Goal: Task Accomplishment & Management: Use online tool/utility

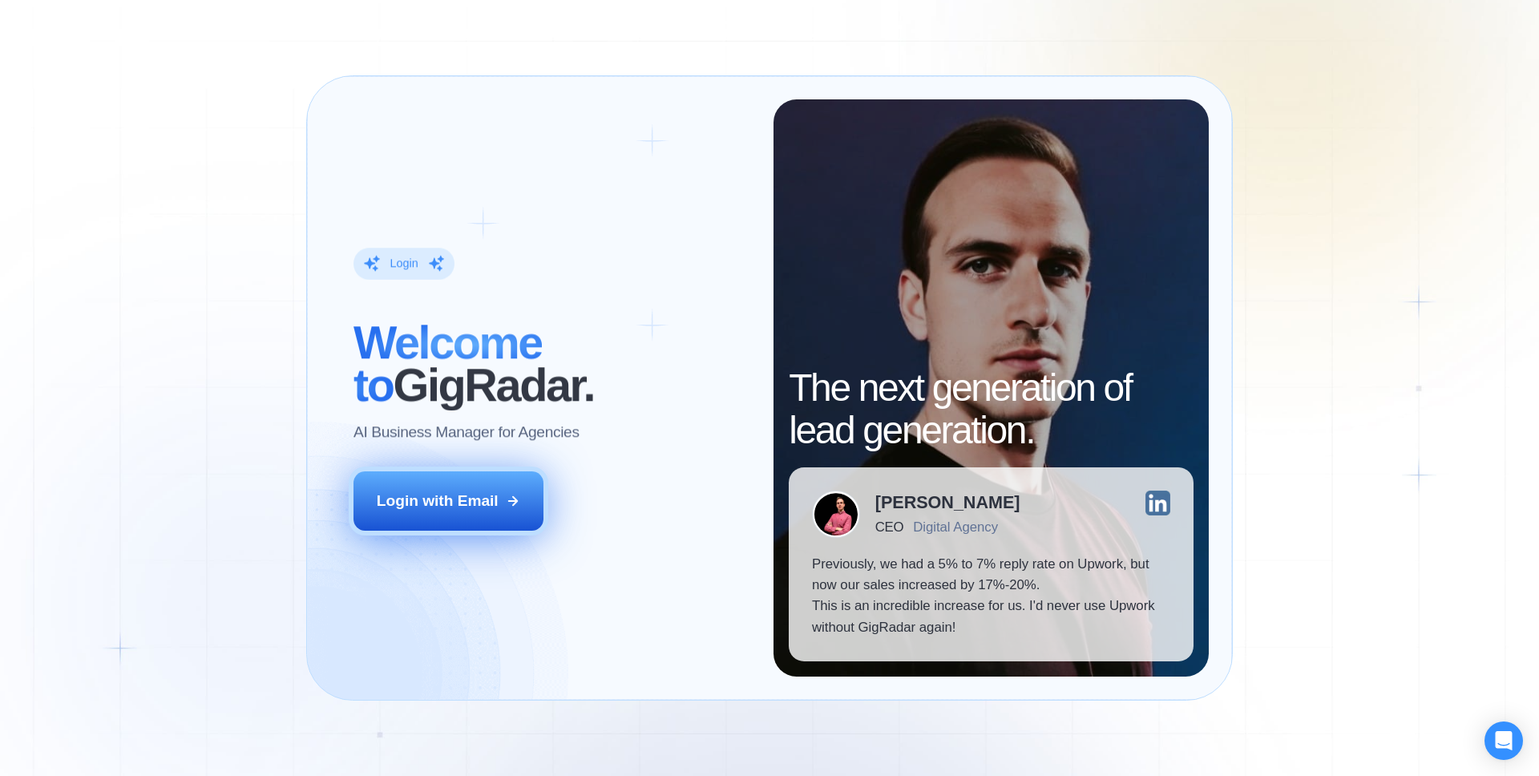
click at [402, 503] on div "Login with Email" at bounding box center [438, 501] width 122 height 21
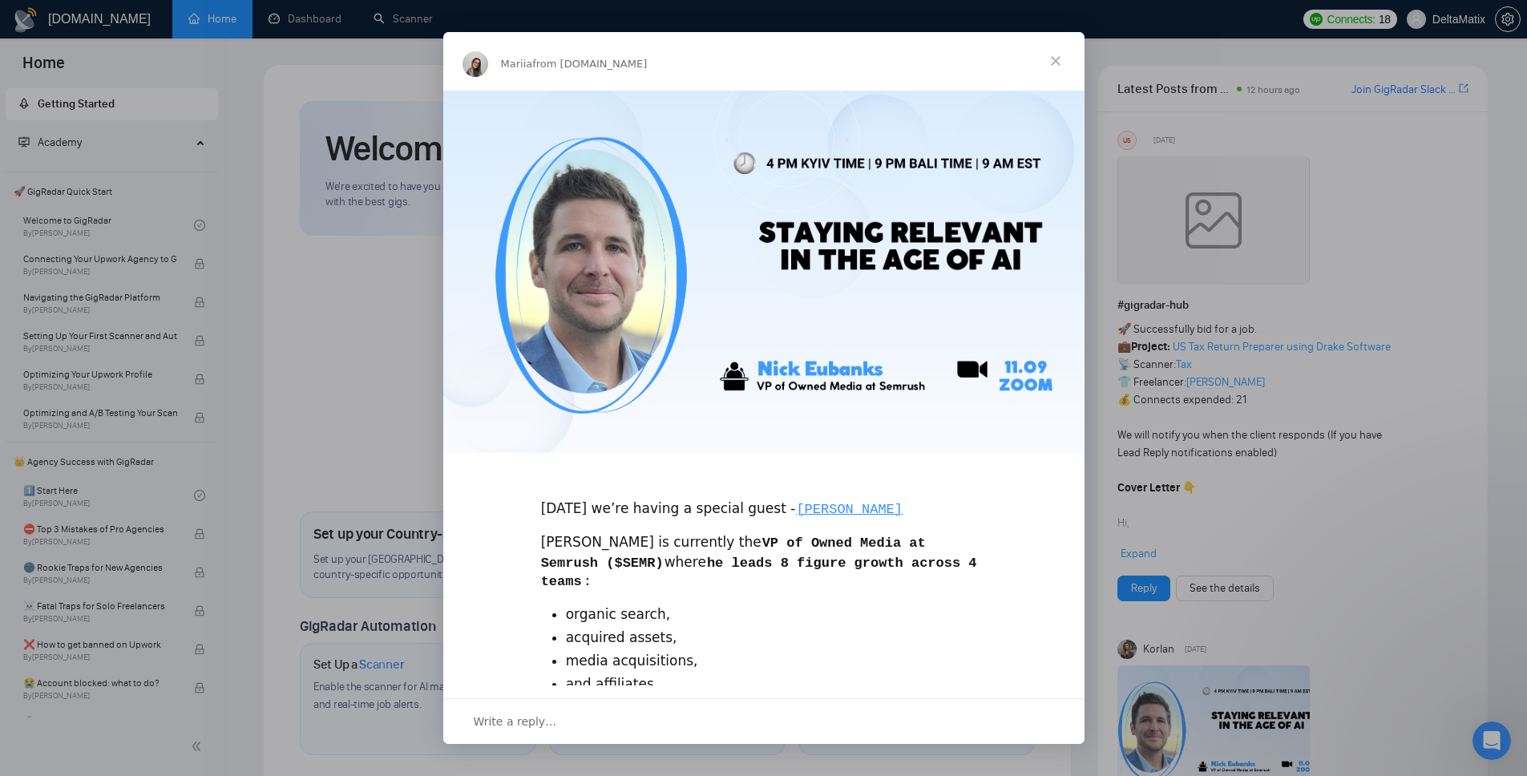
click at [1047, 59] on span "Close" at bounding box center [1056, 61] width 58 height 58
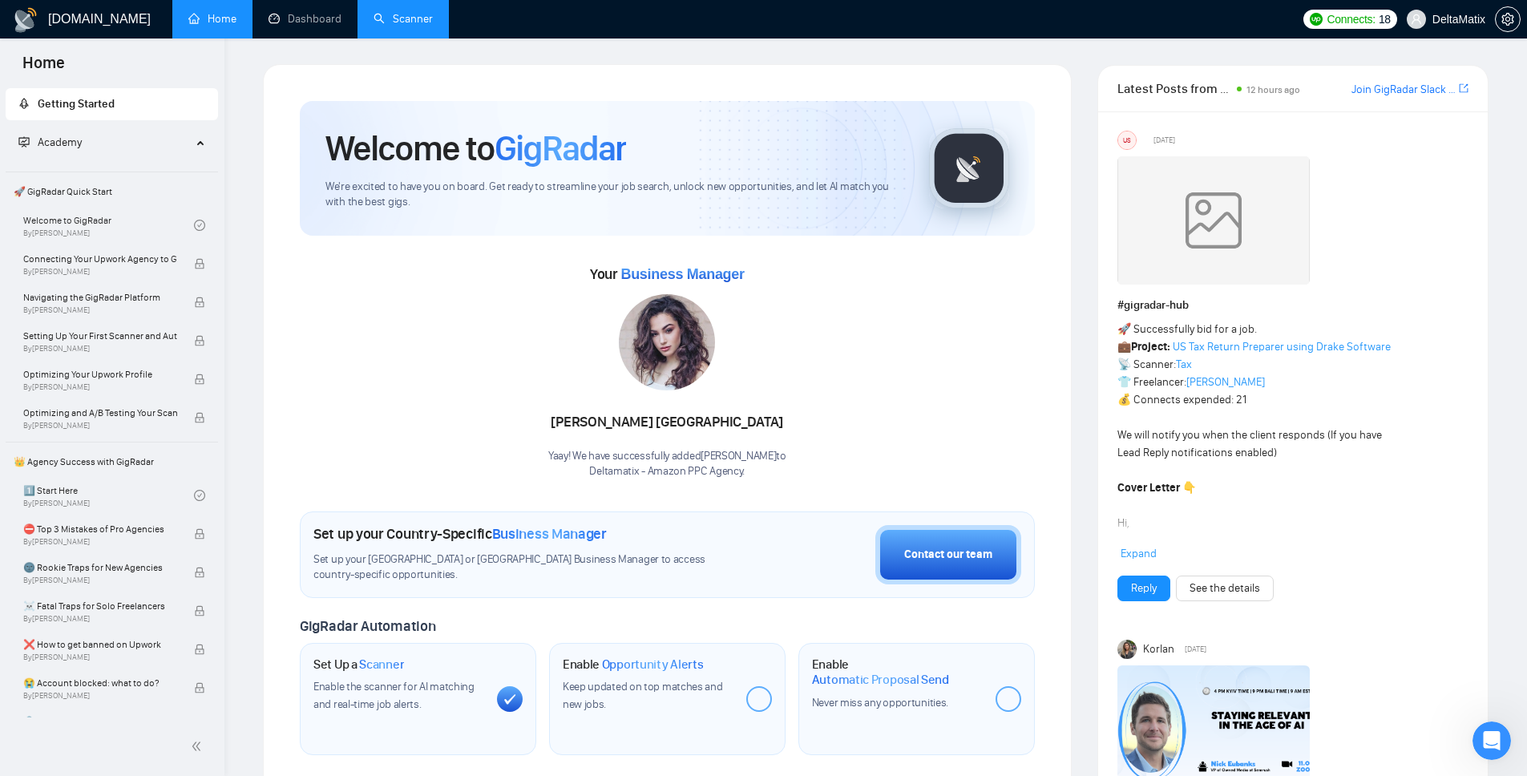
click at [380, 16] on link "Scanner" at bounding box center [403, 19] width 59 height 14
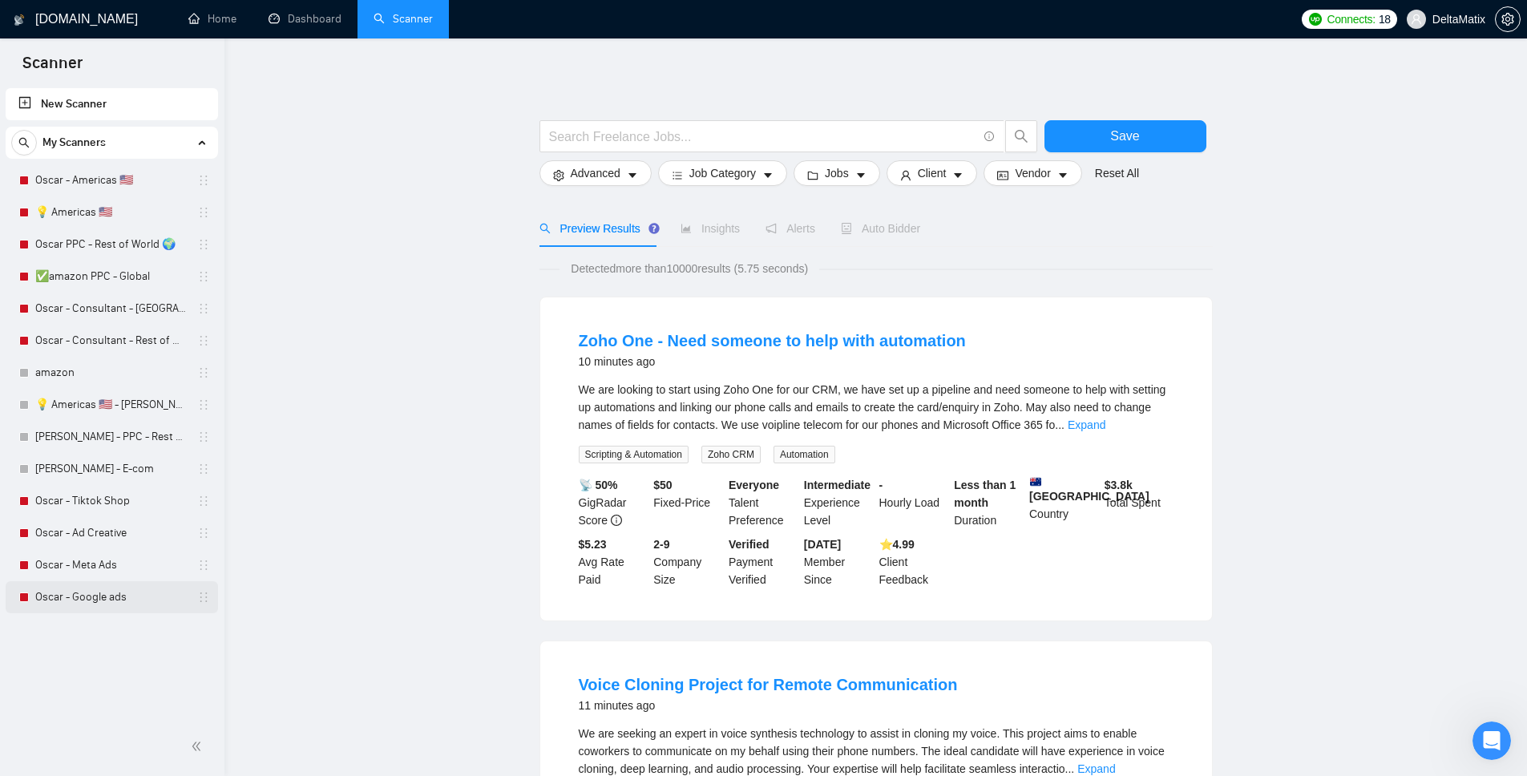
click at [107, 592] on link "Oscar - Google ads" at bounding box center [111, 597] width 152 height 32
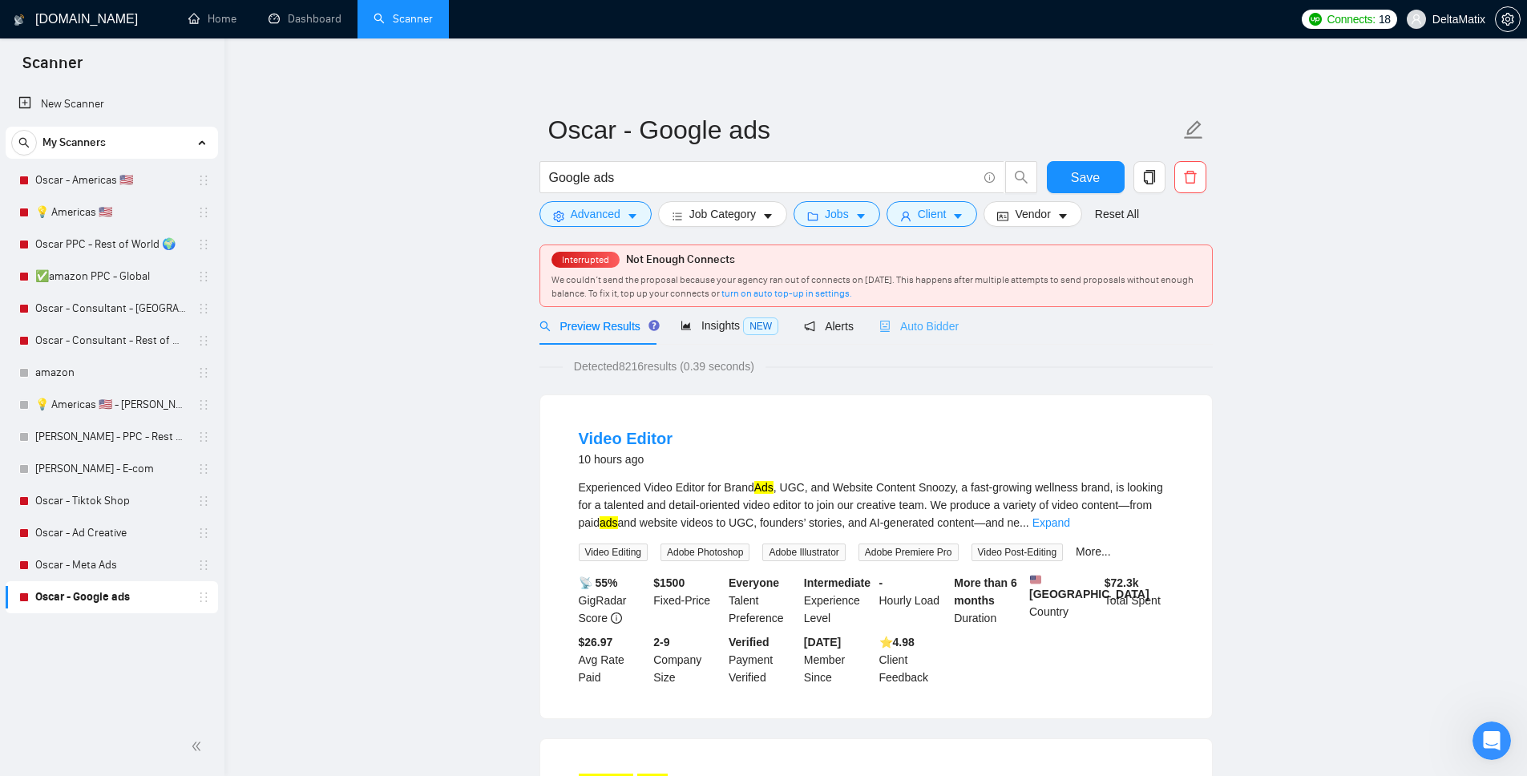
click at [928, 335] on div "Auto Bidder" at bounding box center [918, 326] width 79 height 38
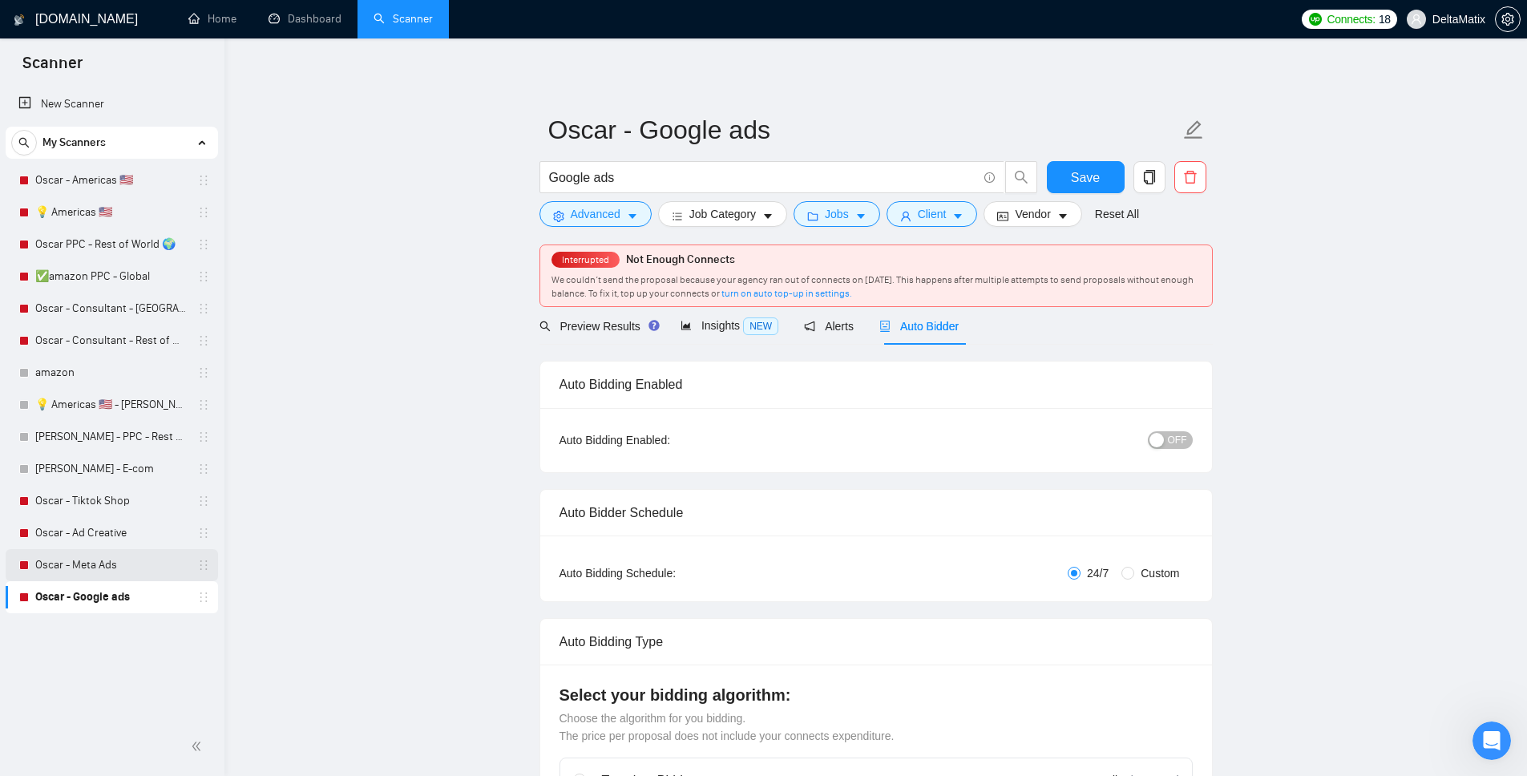
click at [80, 560] on link "Oscar - Meta Ads" at bounding box center [111, 565] width 152 height 32
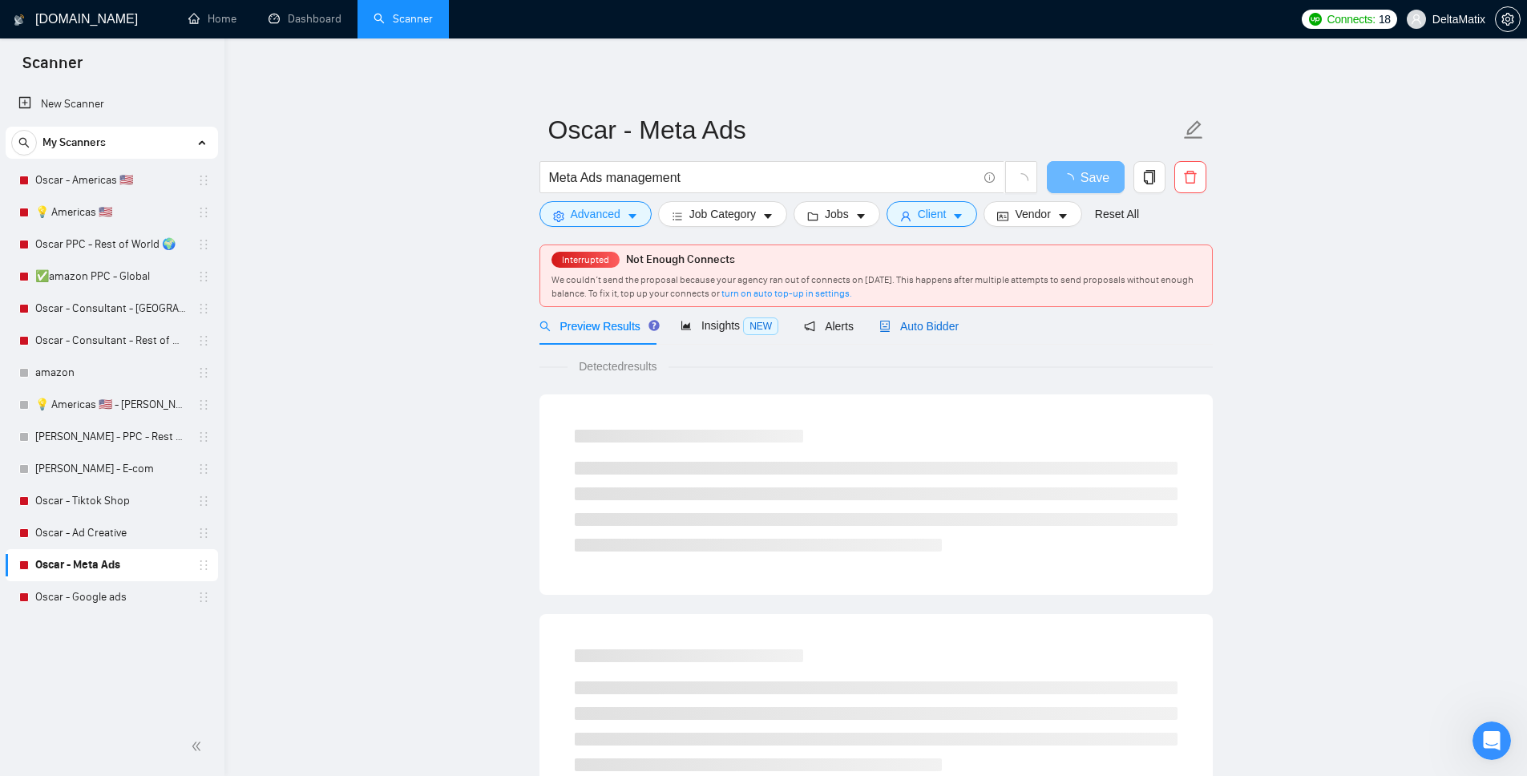
click at [927, 322] on span "Auto Bidder" at bounding box center [918, 326] width 79 height 13
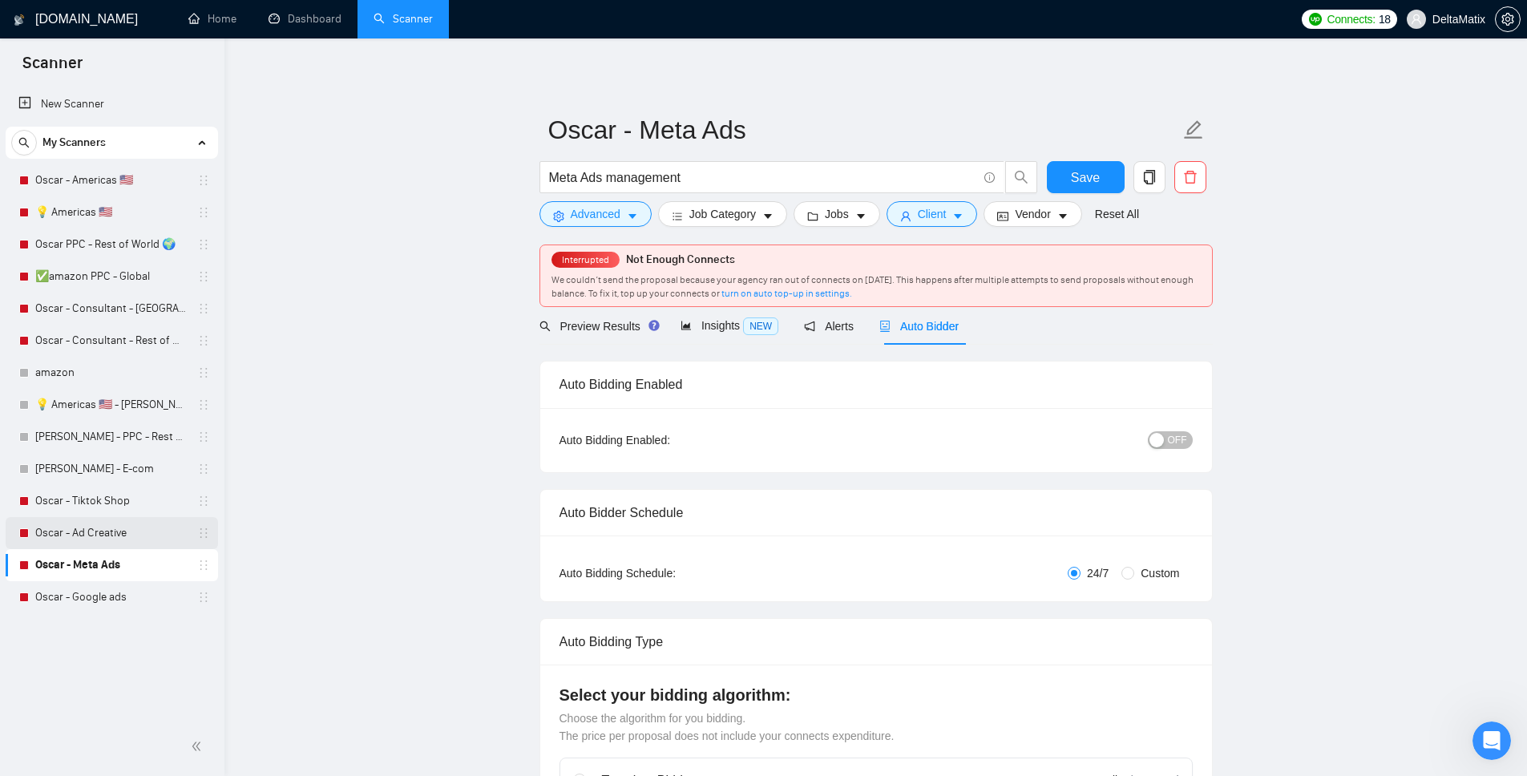
click at [81, 533] on link "Oscar - Ad Creative" at bounding box center [111, 533] width 152 height 32
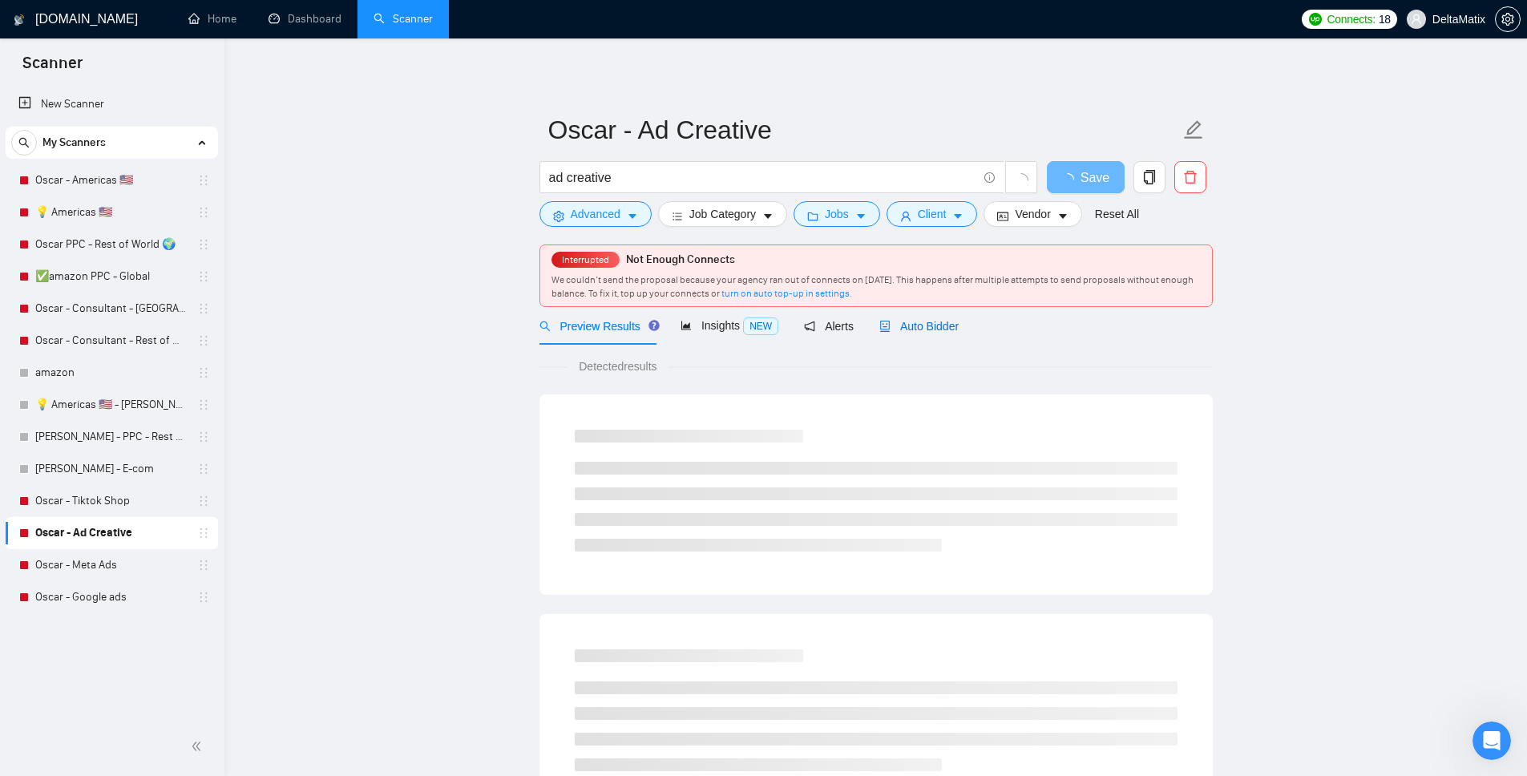
click at [945, 324] on span "Auto Bidder" at bounding box center [918, 326] width 79 height 13
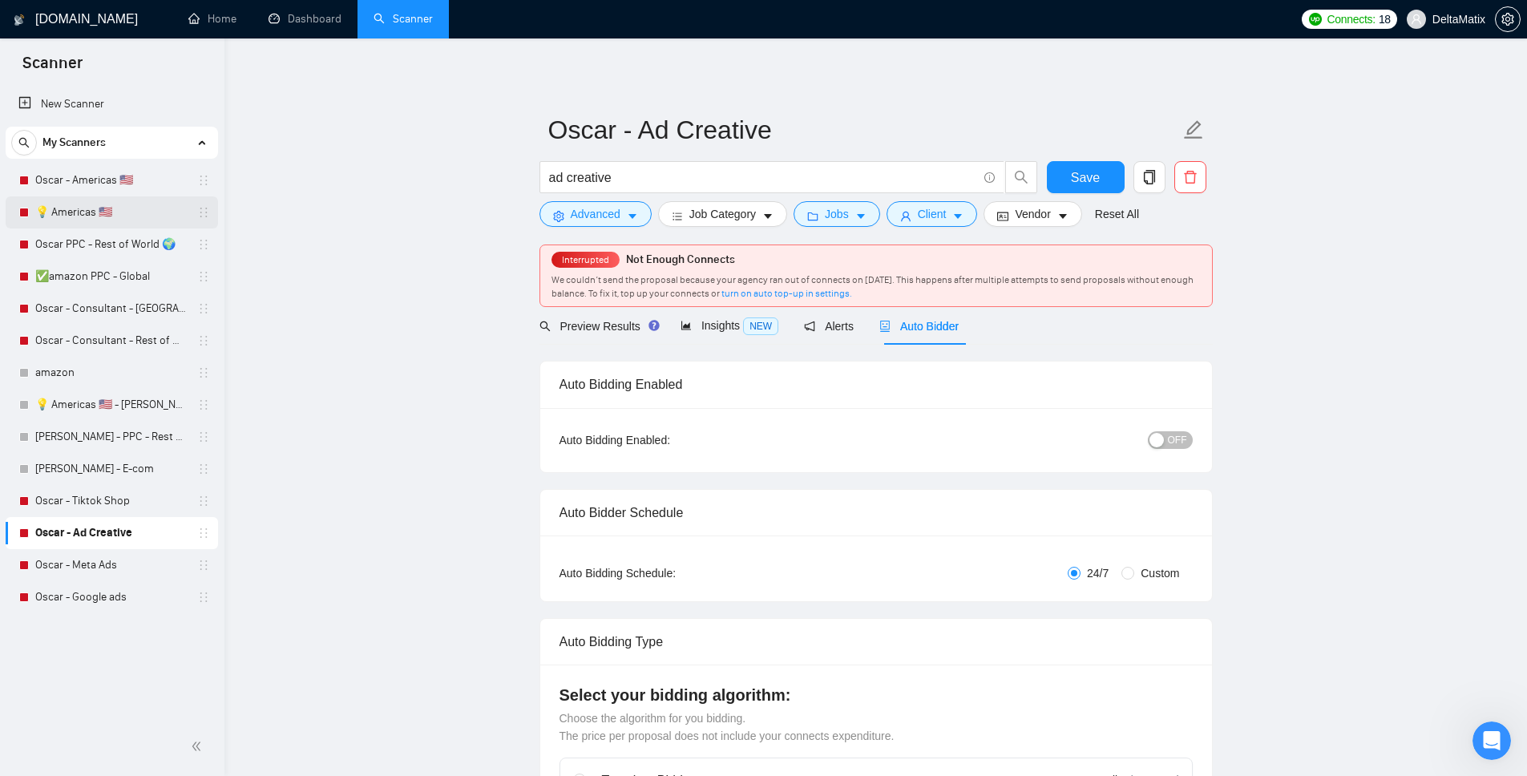
click at [83, 216] on link "💡 Americas 🇺🇸" at bounding box center [111, 212] width 152 height 32
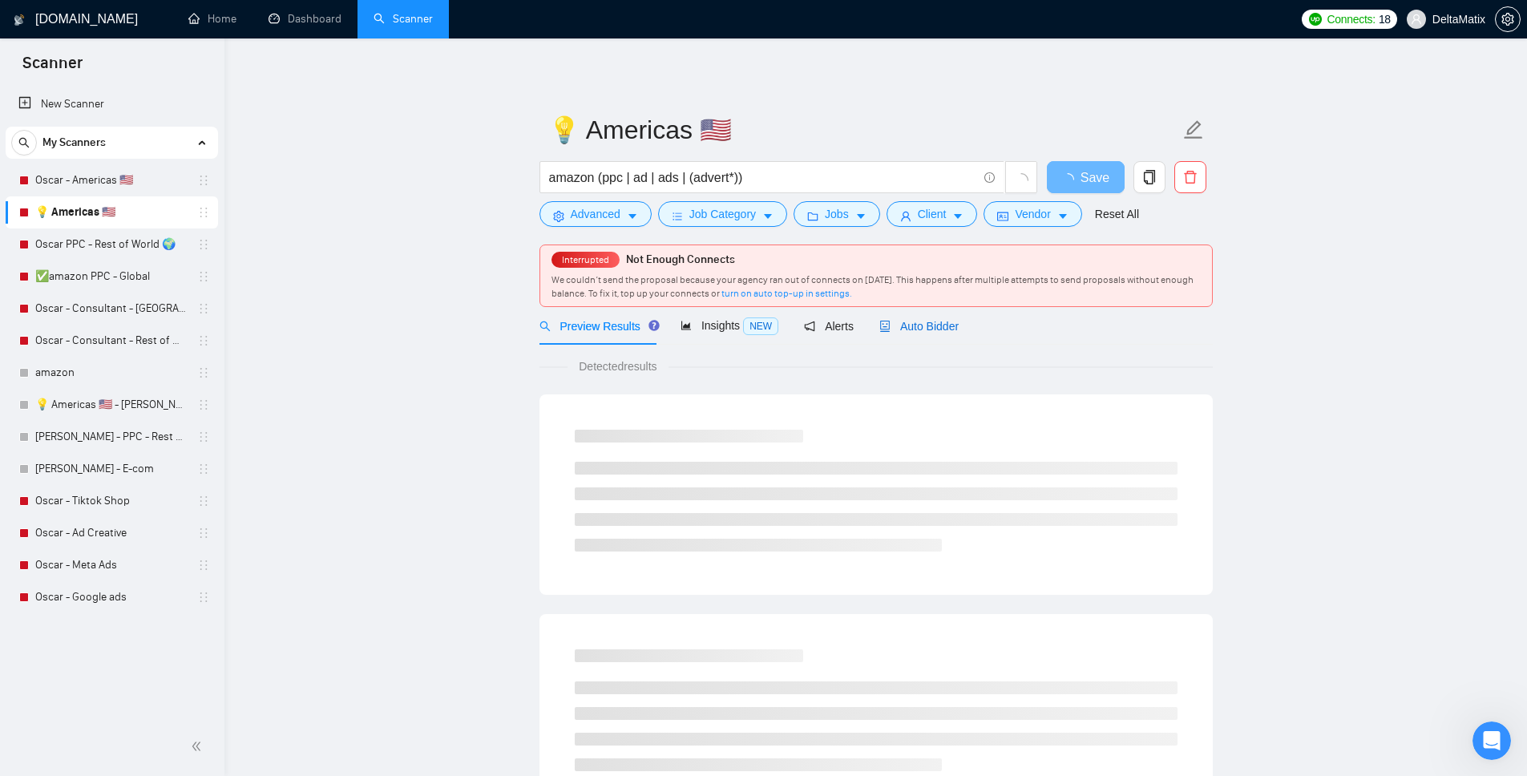
click at [952, 325] on span "Auto Bidder" at bounding box center [918, 326] width 79 height 13
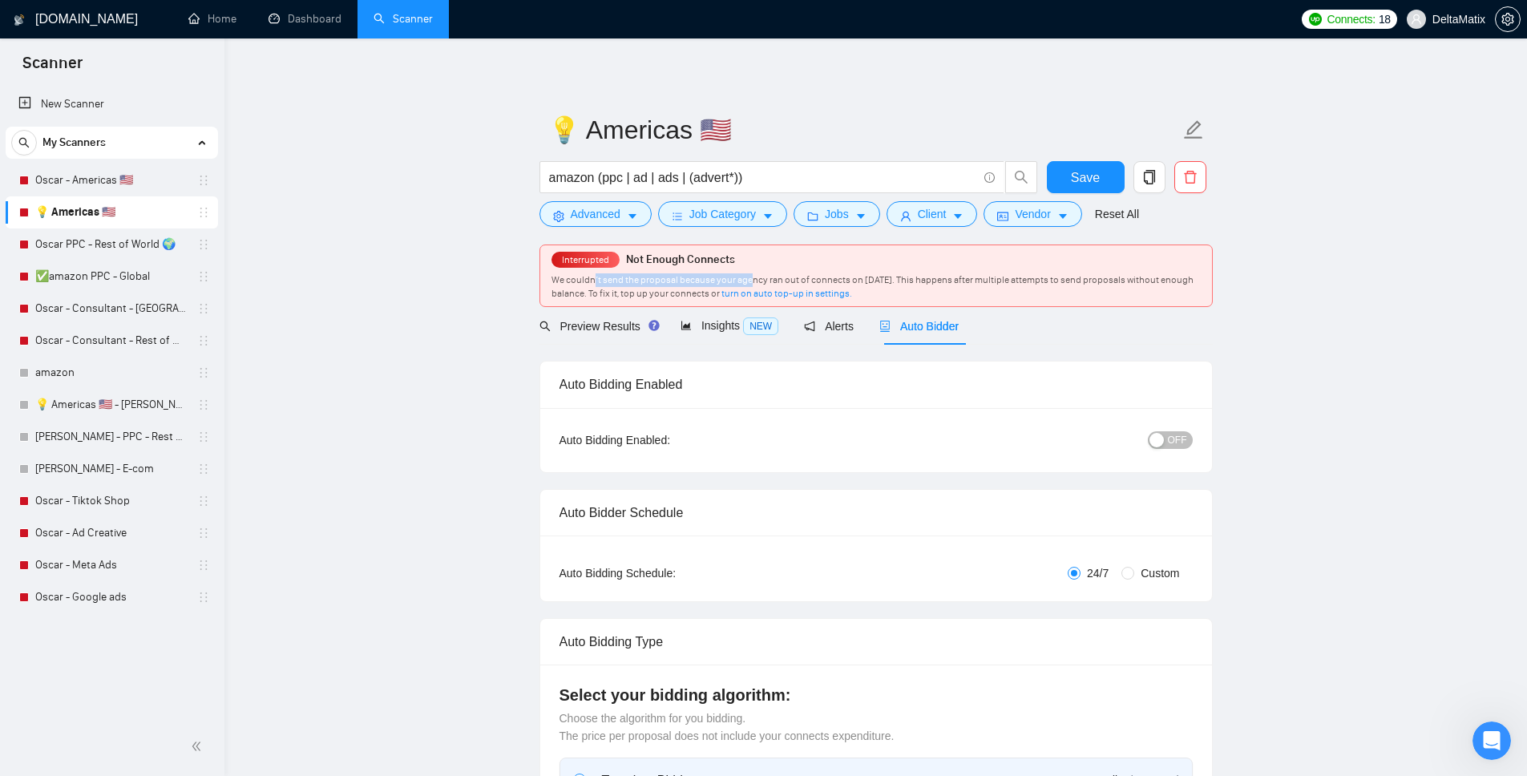
drag, startPoint x: 607, startPoint y: 280, endPoint x: 751, endPoint y: 279, distance: 144.3
click at [752, 278] on span "We couldn’t send the proposal because your agency ran out of connects on April …" at bounding box center [873, 286] width 642 height 25
click at [82, 171] on link "Oscar - Americas 🇺🇸" at bounding box center [111, 180] width 152 height 32
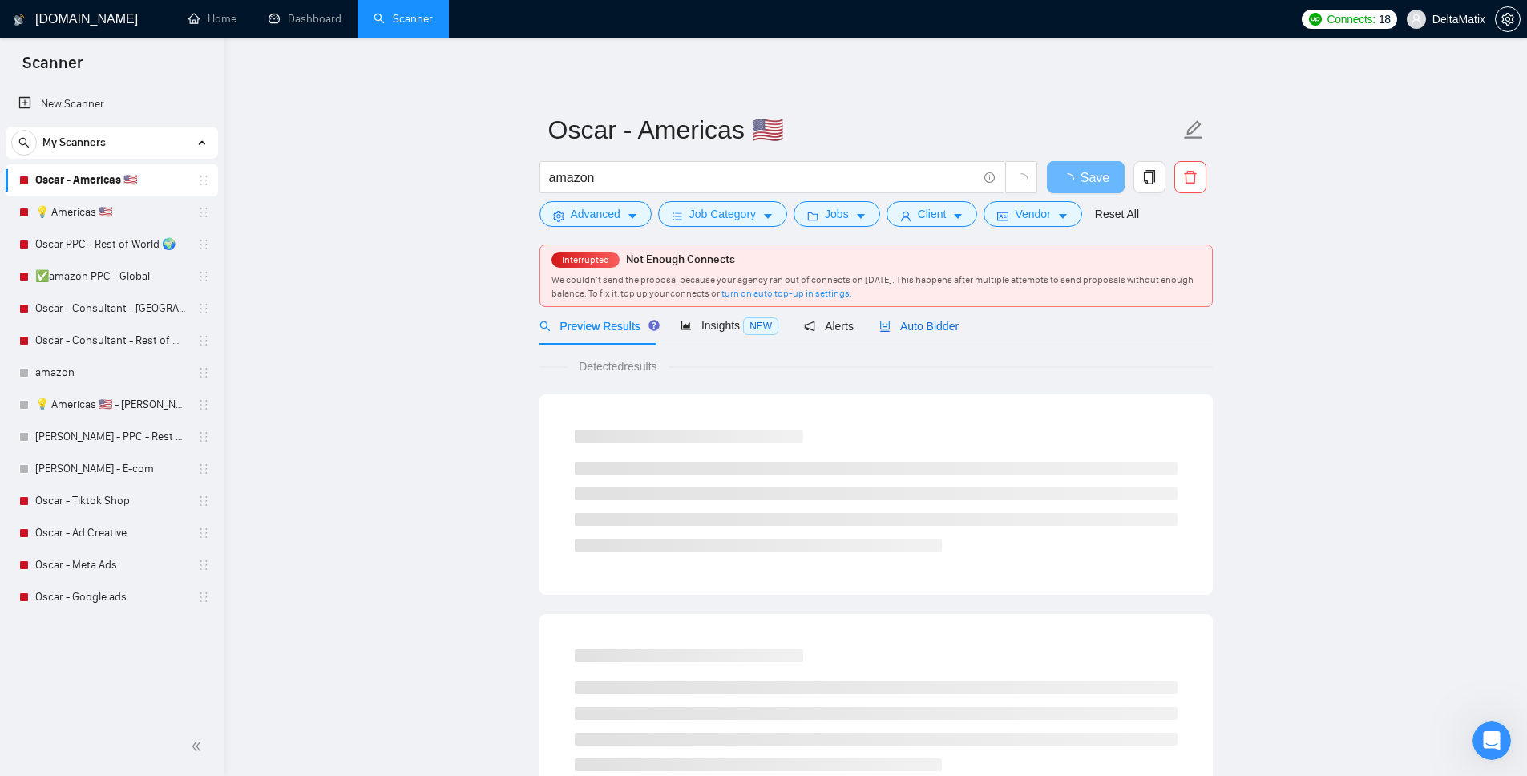
click at [948, 320] on span "Auto Bidder" at bounding box center [918, 326] width 79 height 13
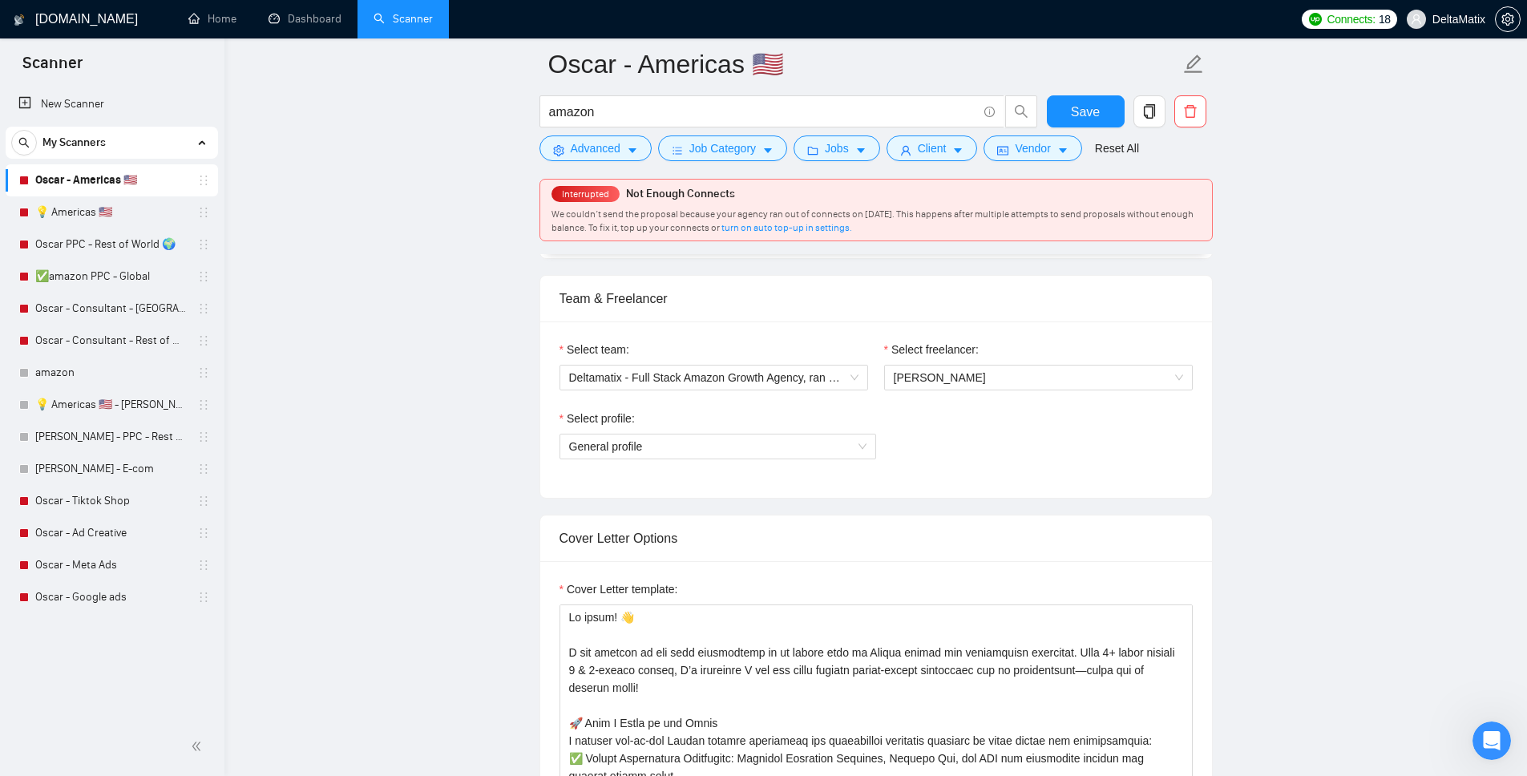
scroll to position [456, 0]
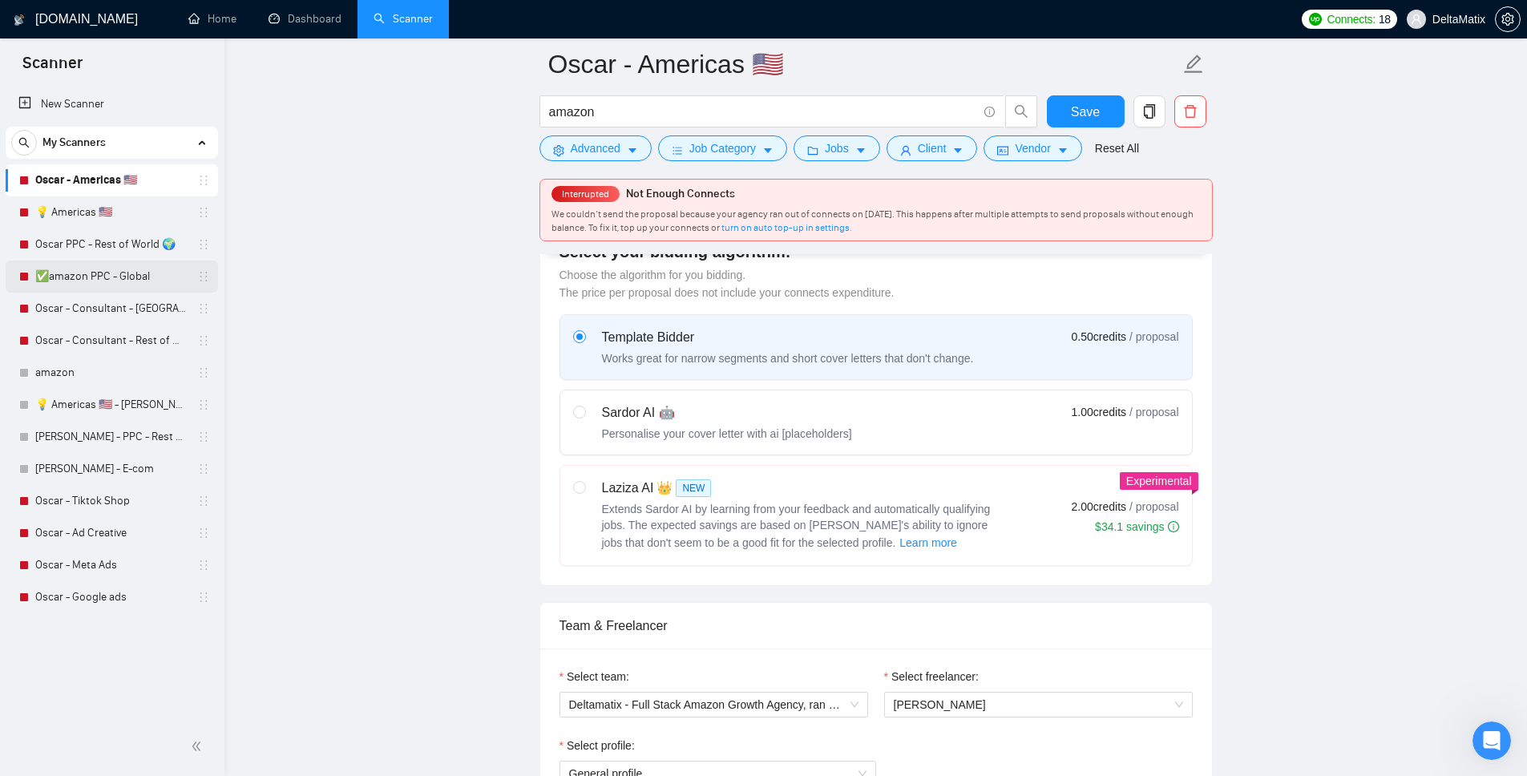
click at [104, 273] on link "✅amazon PPC - Global" at bounding box center [111, 277] width 152 height 32
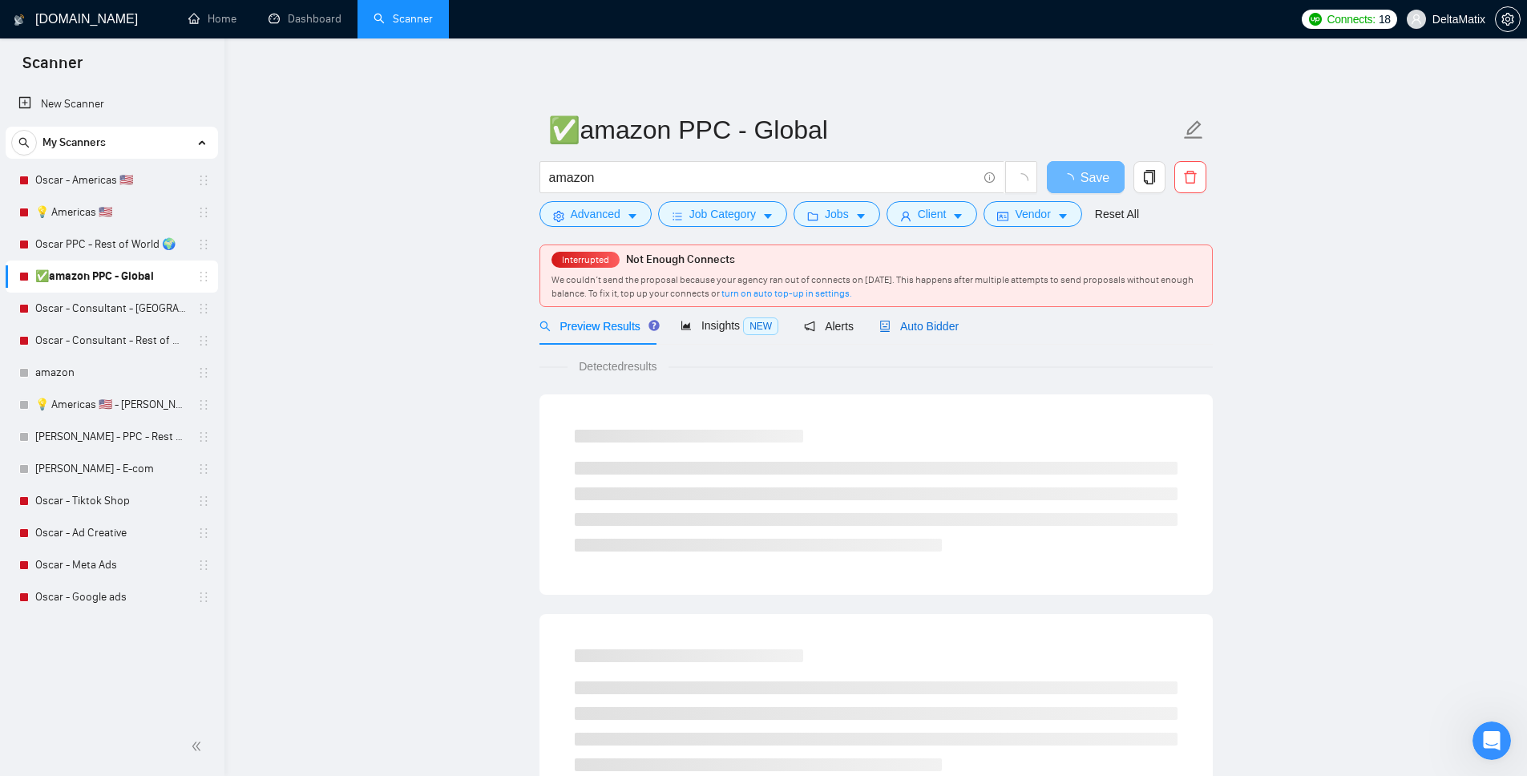
click at [937, 322] on span "Auto Bidder" at bounding box center [918, 326] width 79 height 13
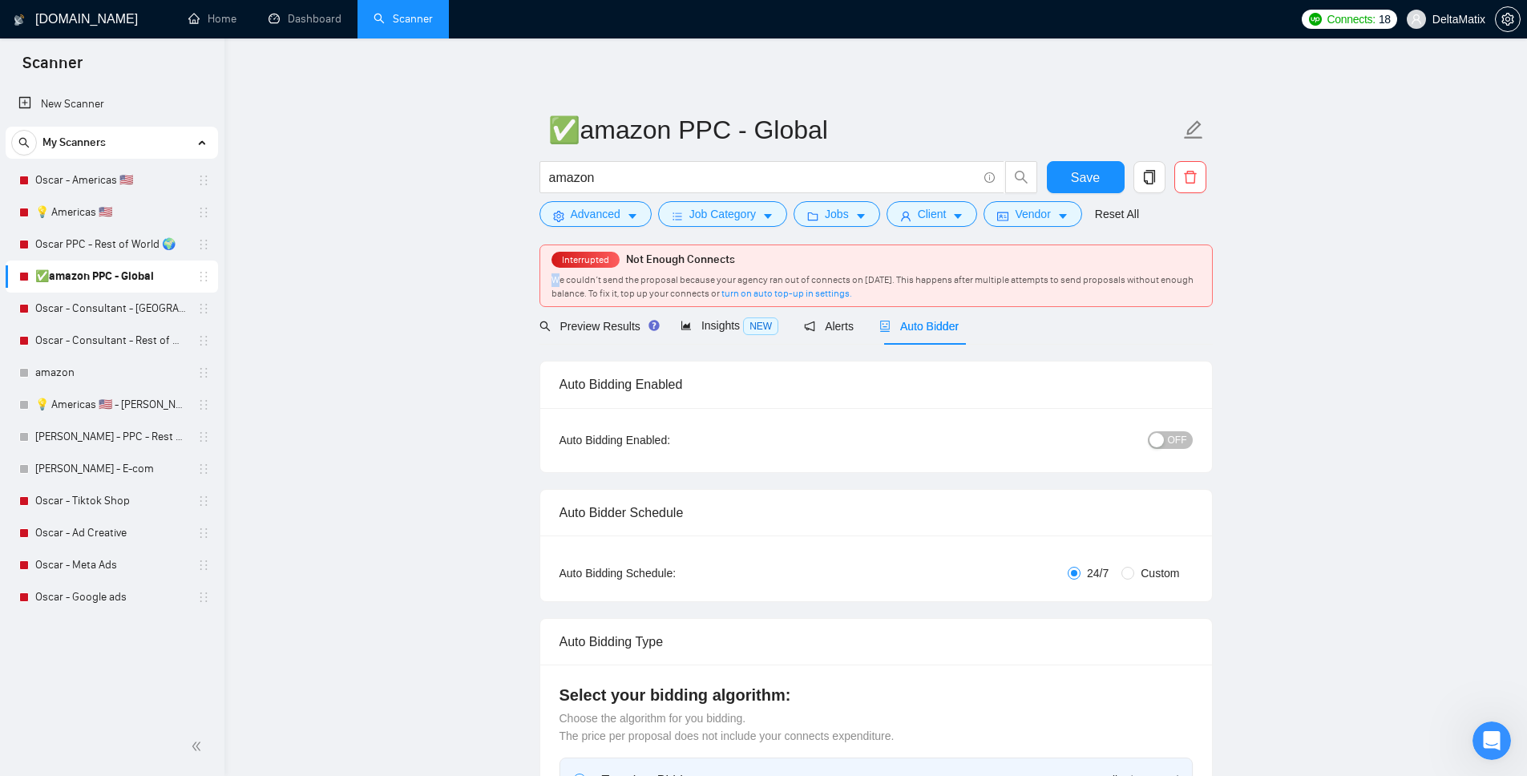
drag, startPoint x: 564, startPoint y: 277, endPoint x: 900, endPoint y: 273, distance: 335.9
click at [900, 273] on div "We couldn’t send the proposal because your agency ran out of connects on April …" at bounding box center [876, 286] width 649 height 27
drag, startPoint x: 922, startPoint y: 279, endPoint x: 686, endPoint y: 281, distance: 235.7
click at [686, 281] on span "We couldn’t send the proposal because your agency ran out of connects on April …" at bounding box center [873, 286] width 642 height 25
click at [667, 285] on span "We couldn’t send the proposal because your agency ran out of connects on April …" at bounding box center [873, 286] width 642 height 25
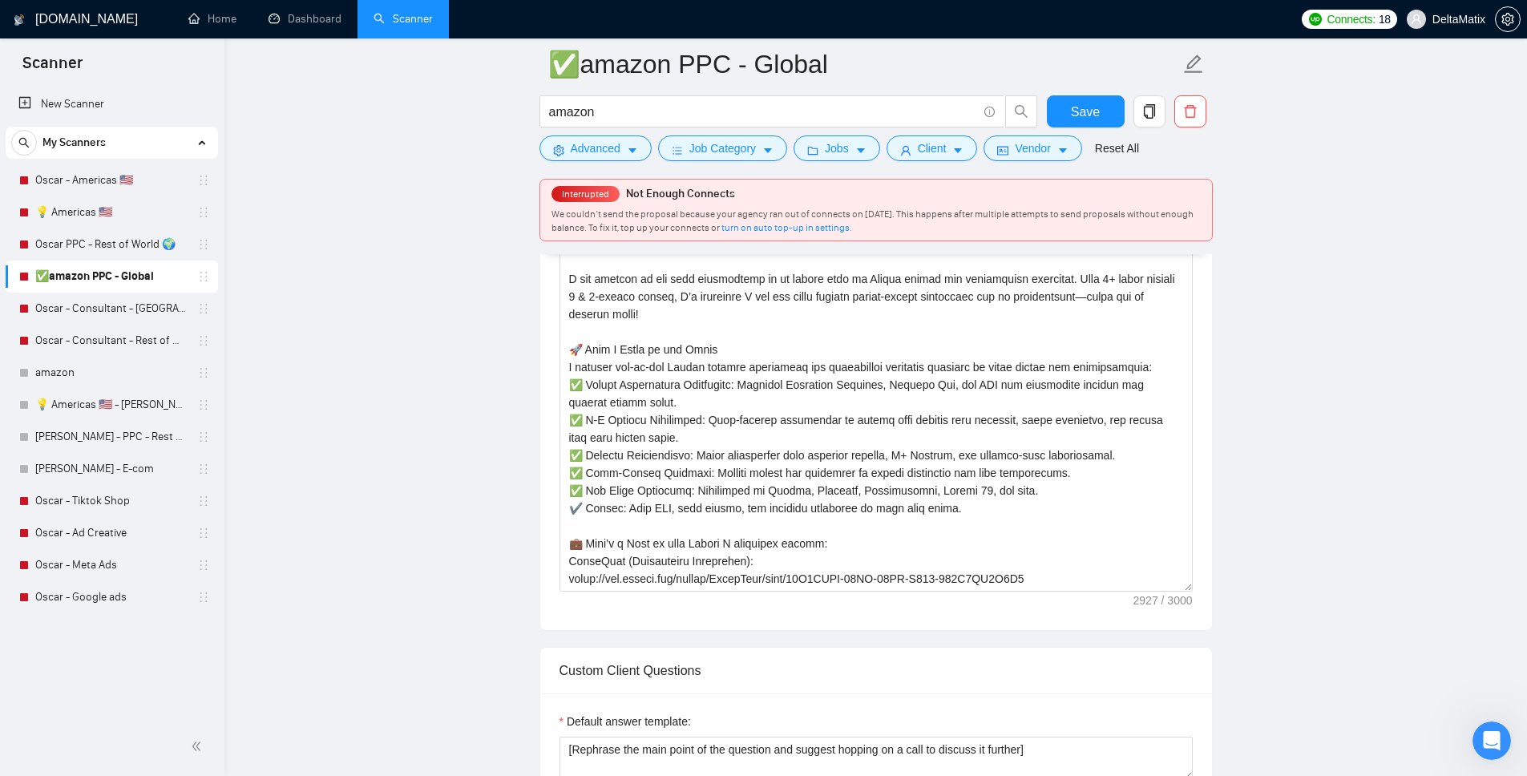
scroll to position [1156, 0]
click at [111, 176] on link "Oscar - Americas 🇺🇸" at bounding box center [111, 180] width 152 height 32
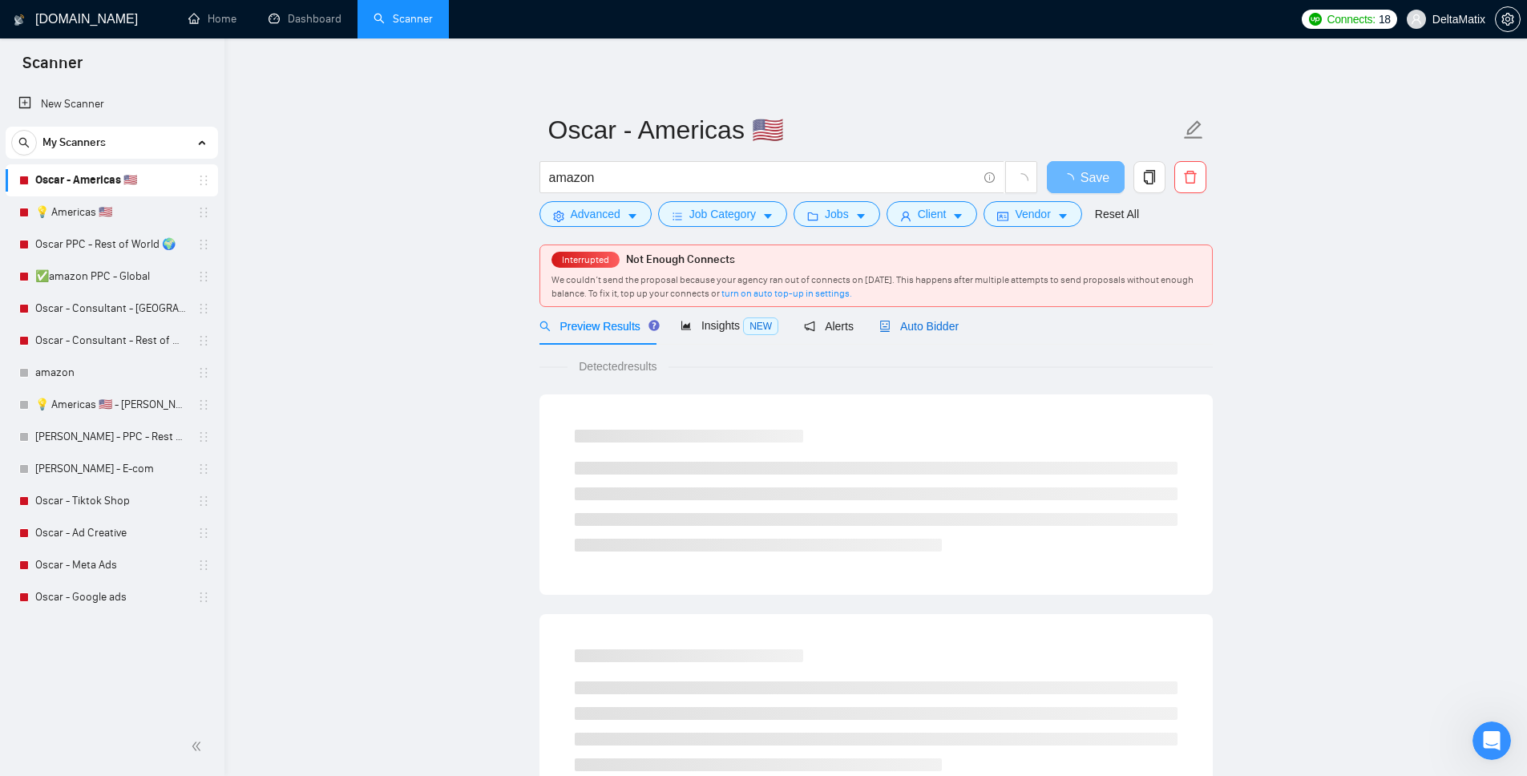
click at [922, 327] on span "Auto Bidder" at bounding box center [918, 326] width 79 height 13
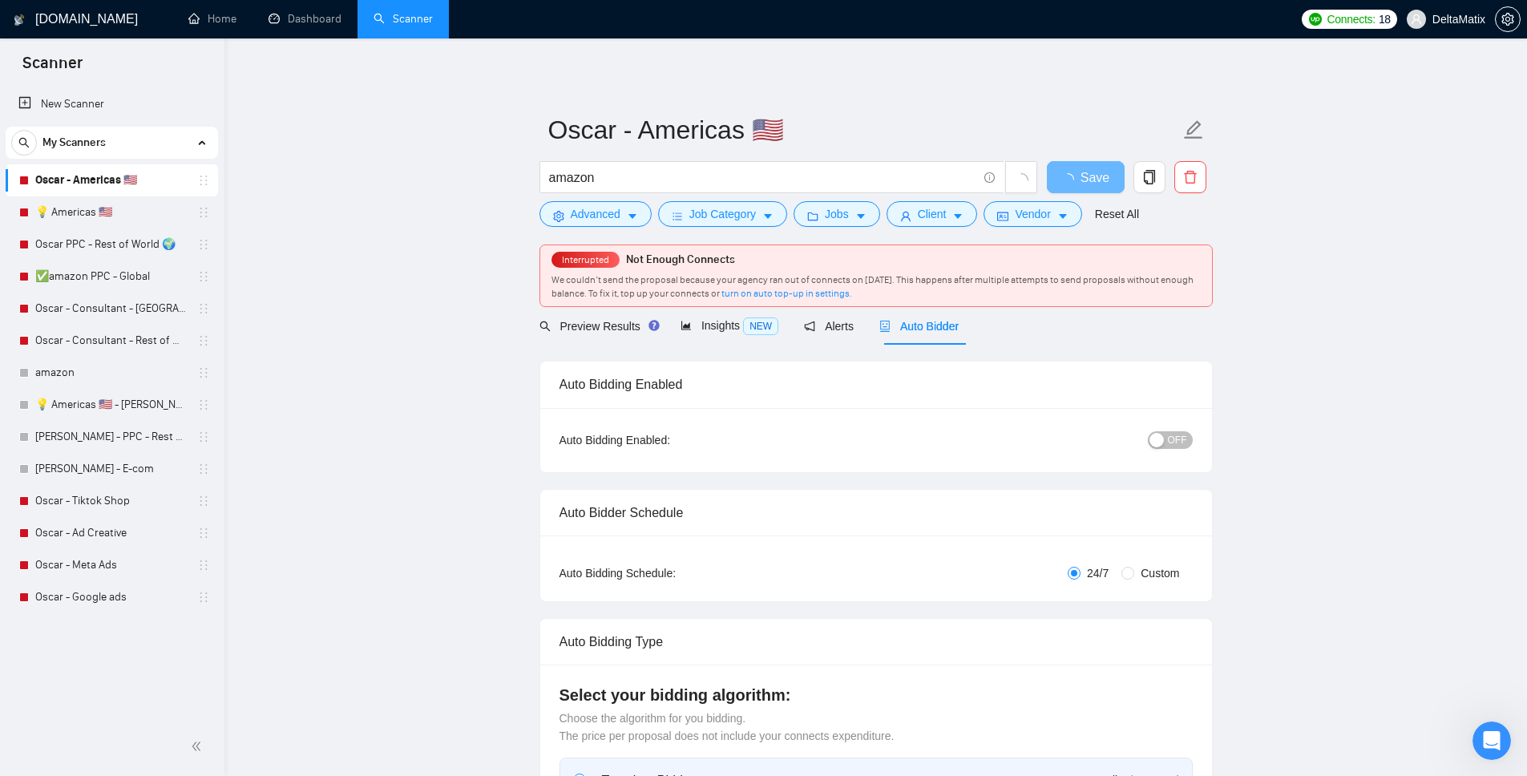
checkbox input "true"
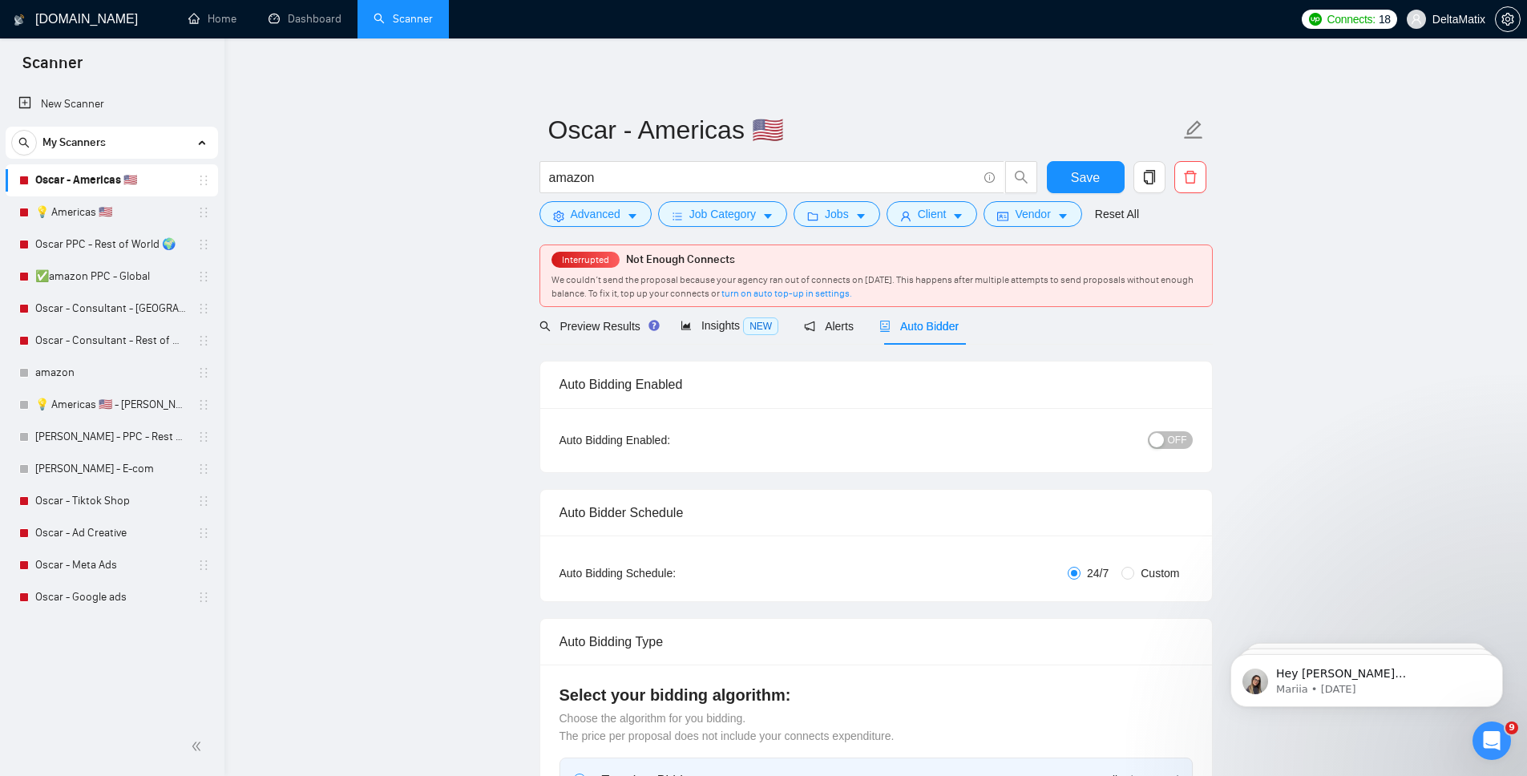
click at [1356, 19] on span "Connects:" at bounding box center [1352, 19] width 48 height 18
click at [1162, 439] on div "button" at bounding box center [1157, 440] width 14 height 14
drag, startPoint x: 1067, startPoint y: 183, endPoint x: 1037, endPoint y: 199, distance: 33.7
click at [1067, 183] on button "Save" at bounding box center [1086, 177] width 78 height 32
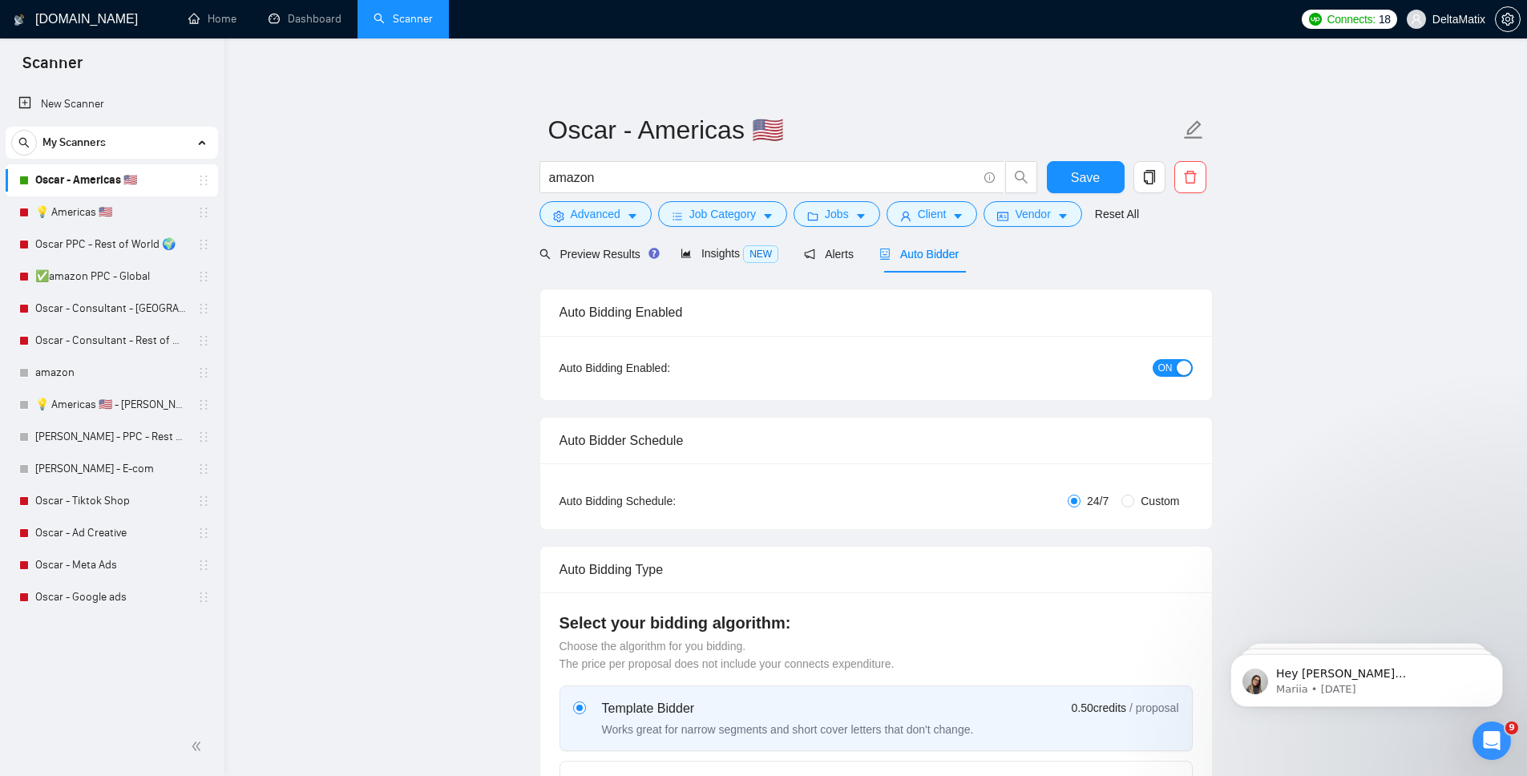
click at [80, 208] on link "💡 Americas 🇺🇸" at bounding box center [111, 212] width 152 height 32
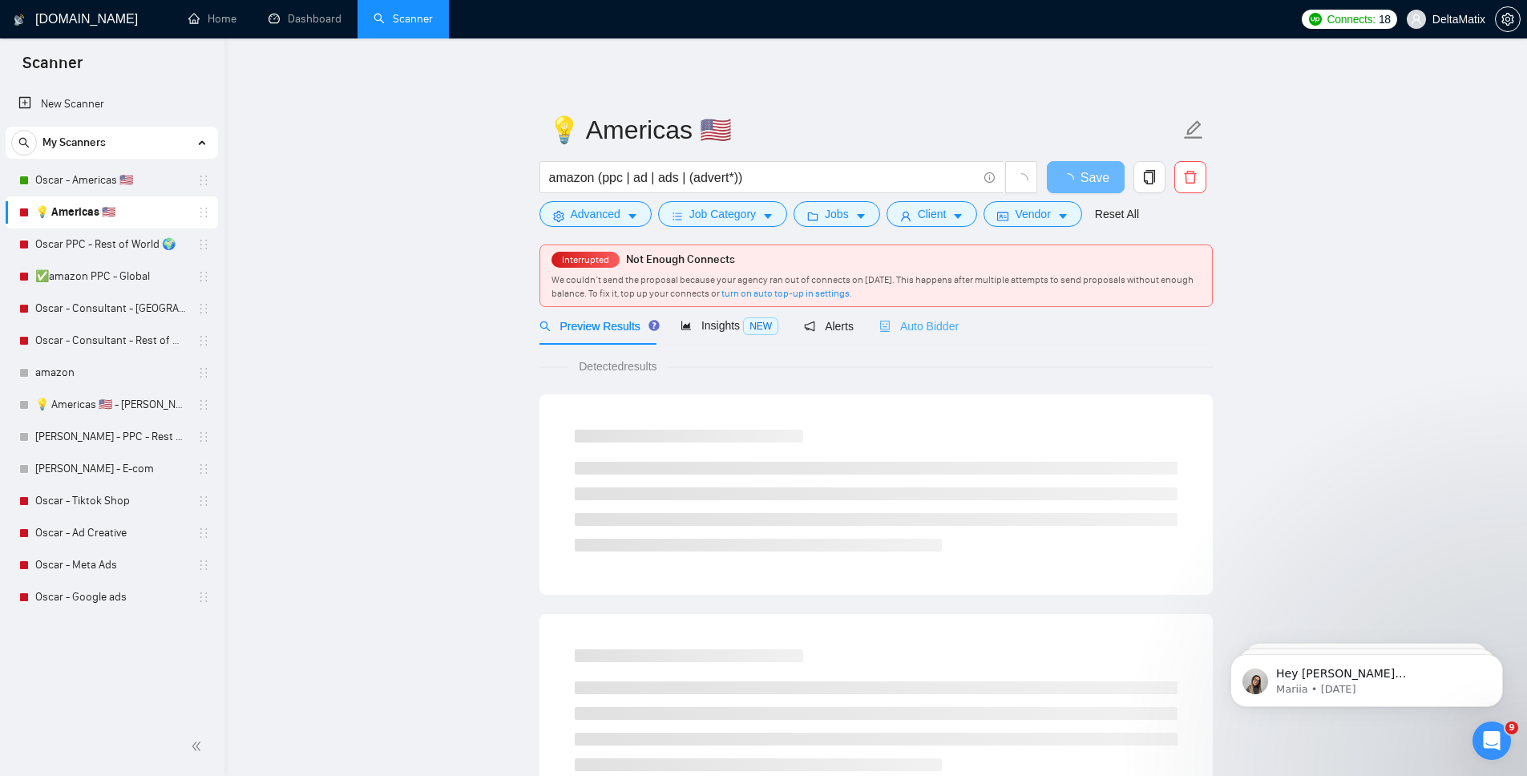
click at [951, 335] on div "Auto Bidder" at bounding box center [918, 326] width 79 height 38
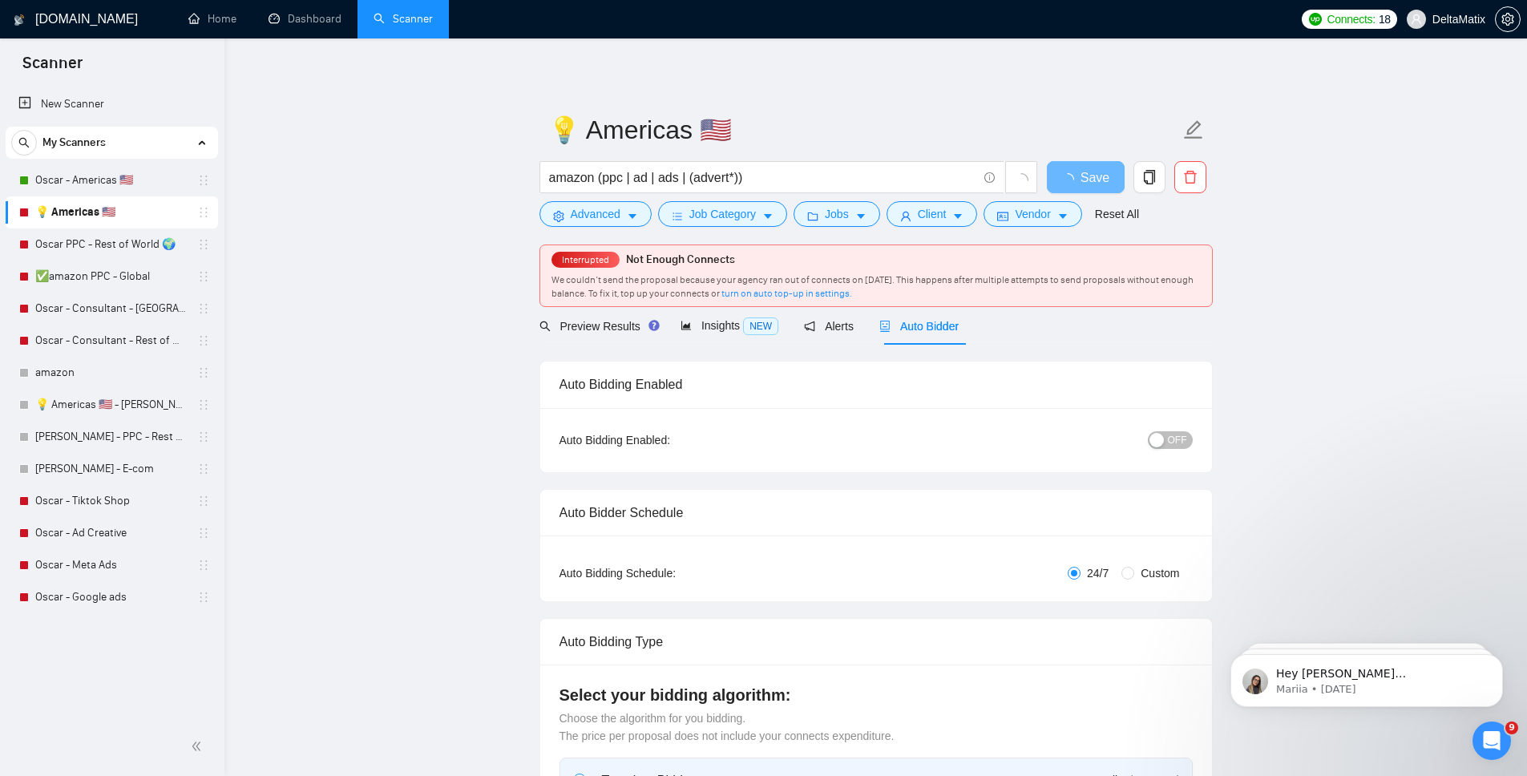
click at [1177, 443] on span "OFF" at bounding box center [1177, 440] width 19 height 18
click at [1100, 177] on button "Save" at bounding box center [1086, 177] width 78 height 32
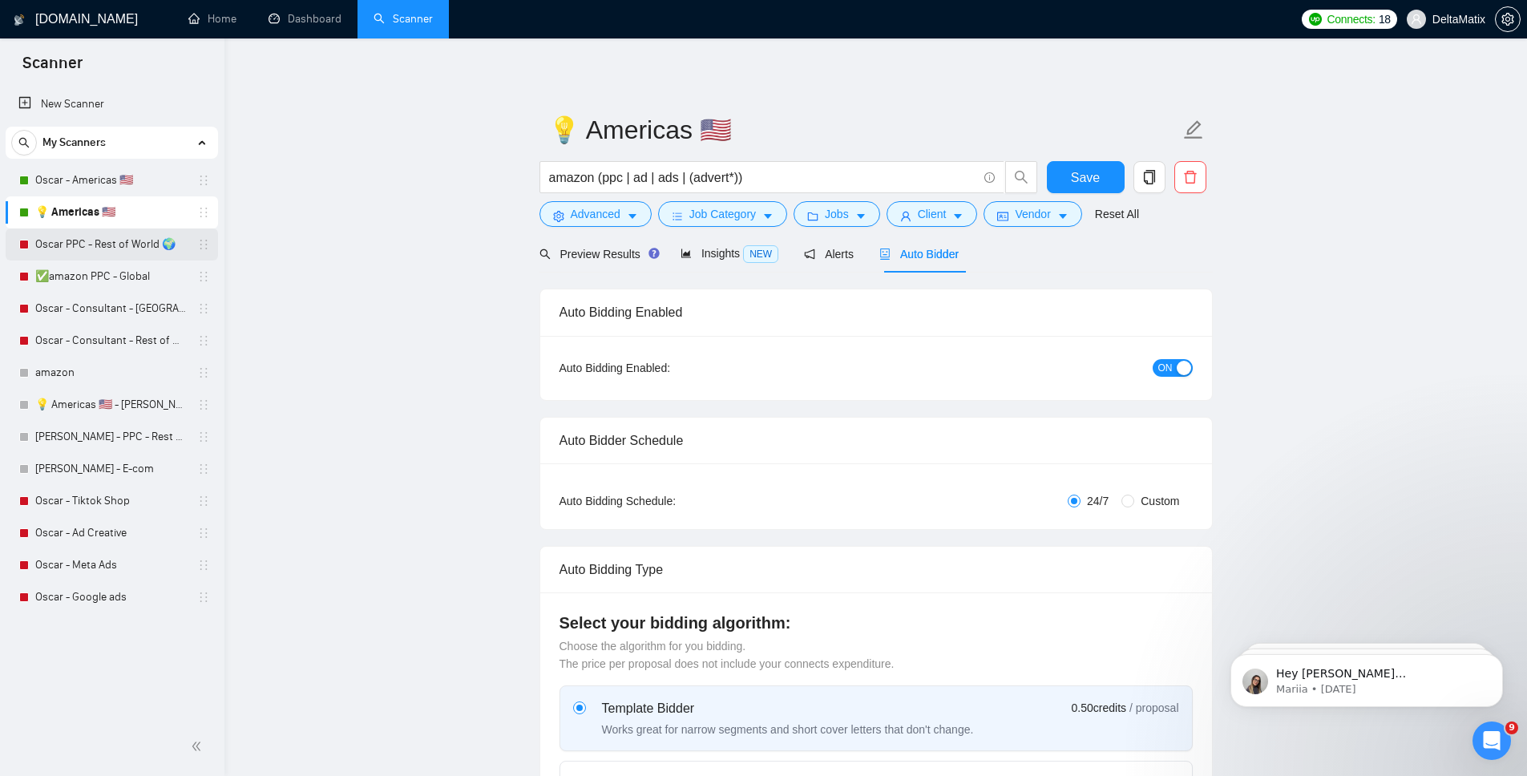
click at [112, 249] on link "Oscar PPC - Rest of World 🌍" at bounding box center [111, 244] width 152 height 32
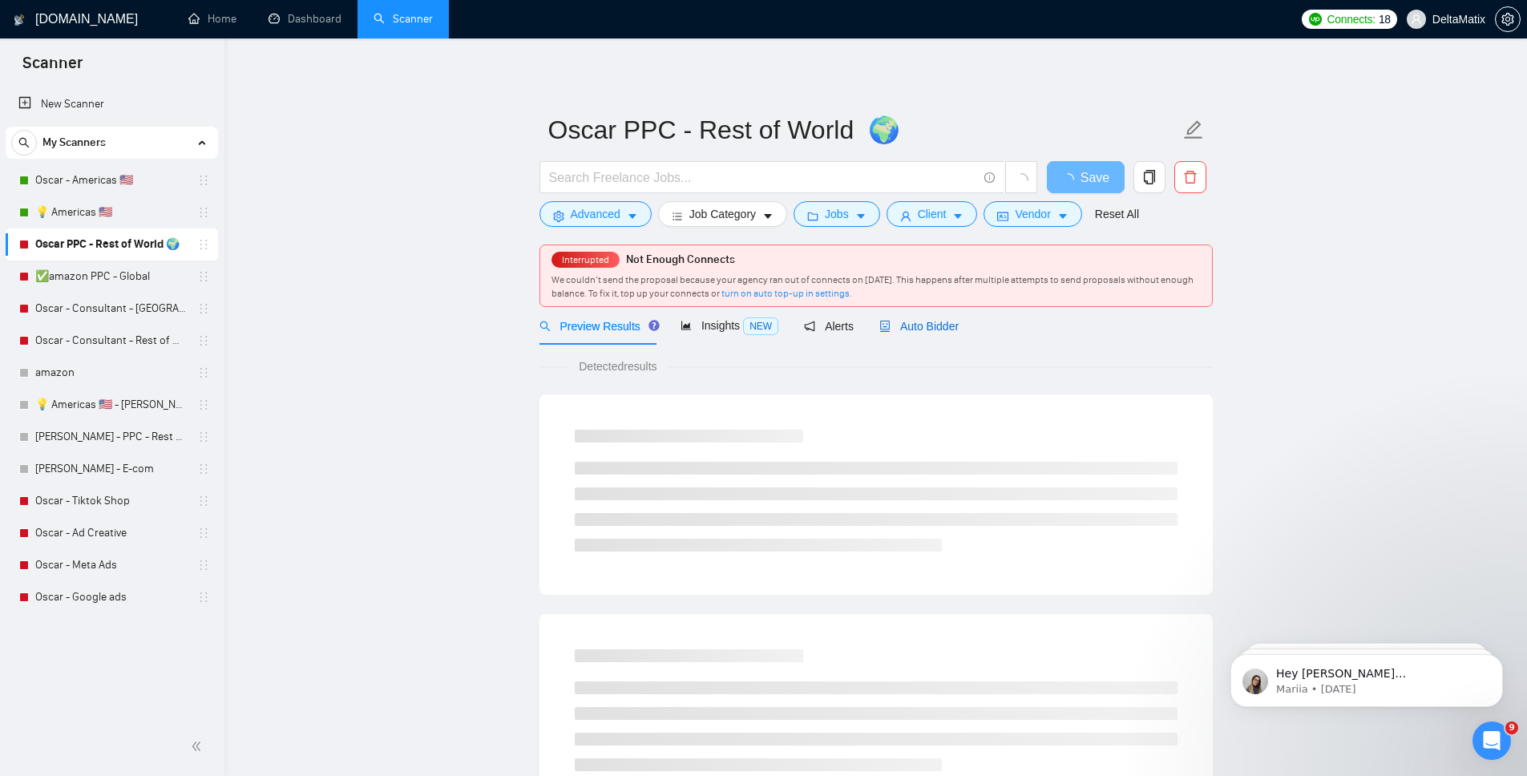
click at [959, 325] on span "Auto Bidder" at bounding box center [918, 326] width 79 height 13
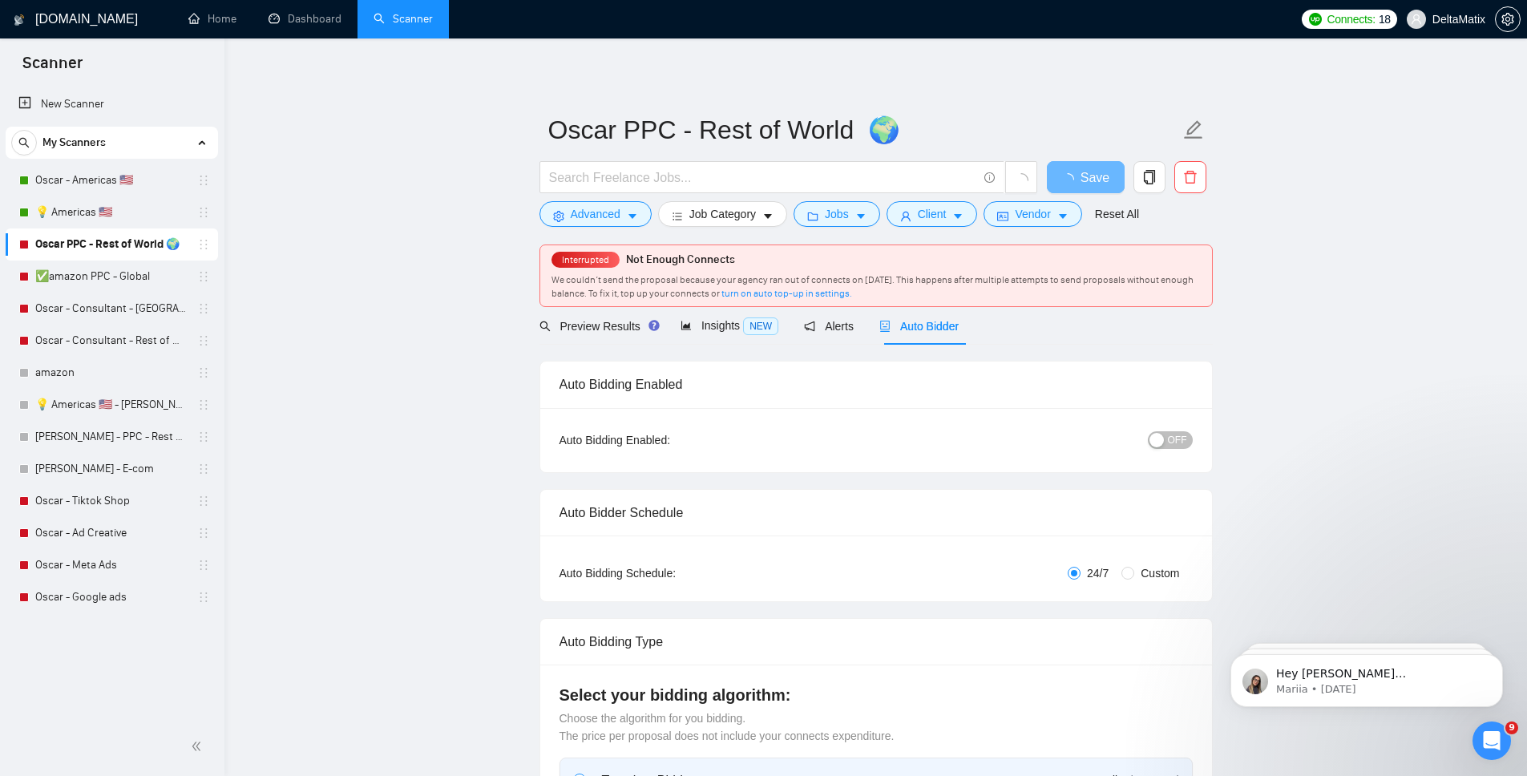
checkbox input "true"
click at [1191, 440] on button "OFF" at bounding box center [1170, 440] width 45 height 18
click at [1093, 180] on span "Save" at bounding box center [1085, 178] width 29 height 20
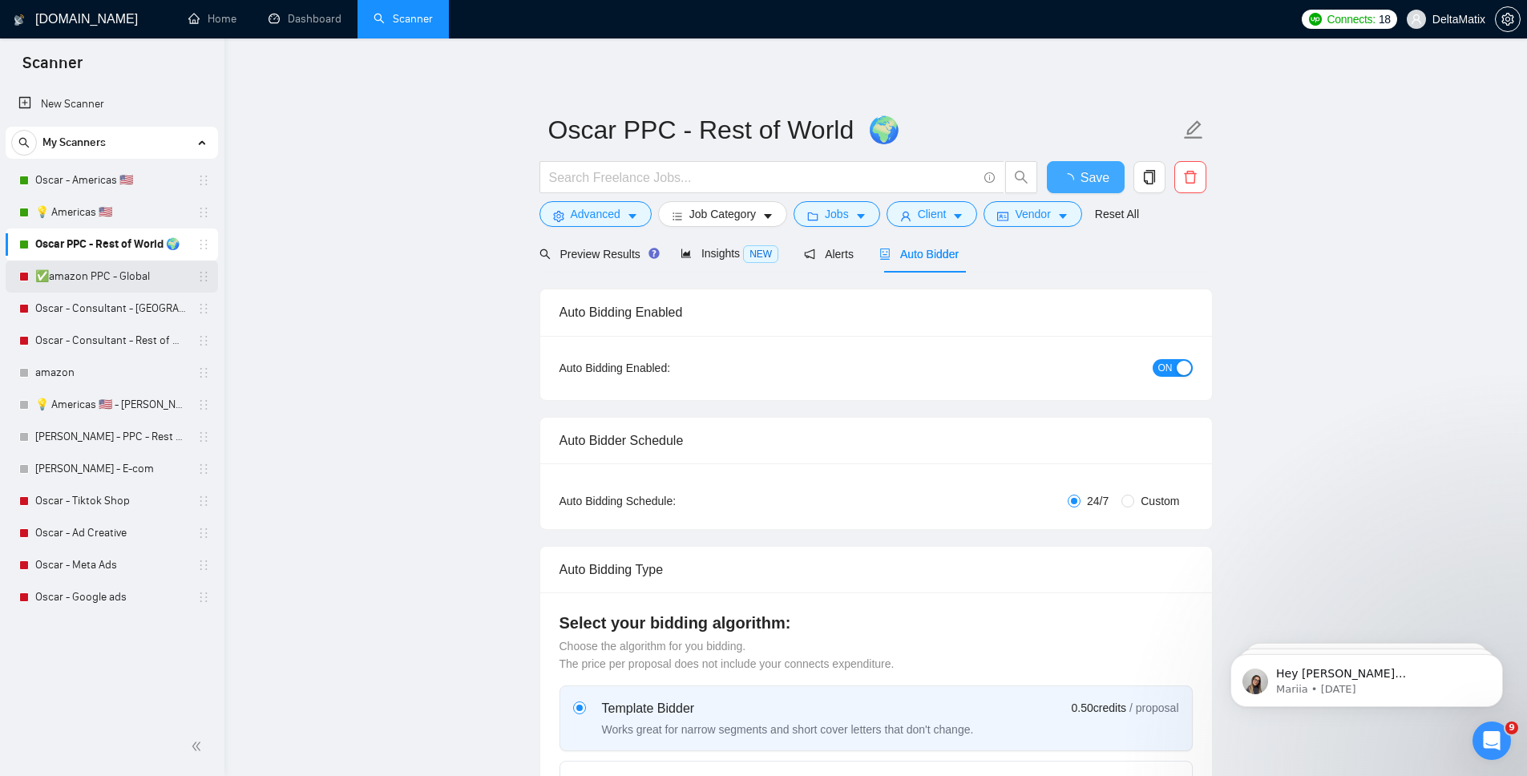
checkbox input "true"
click at [93, 280] on link "✅amazon PPC - Global" at bounding box center [111, 277] width 152 height 32
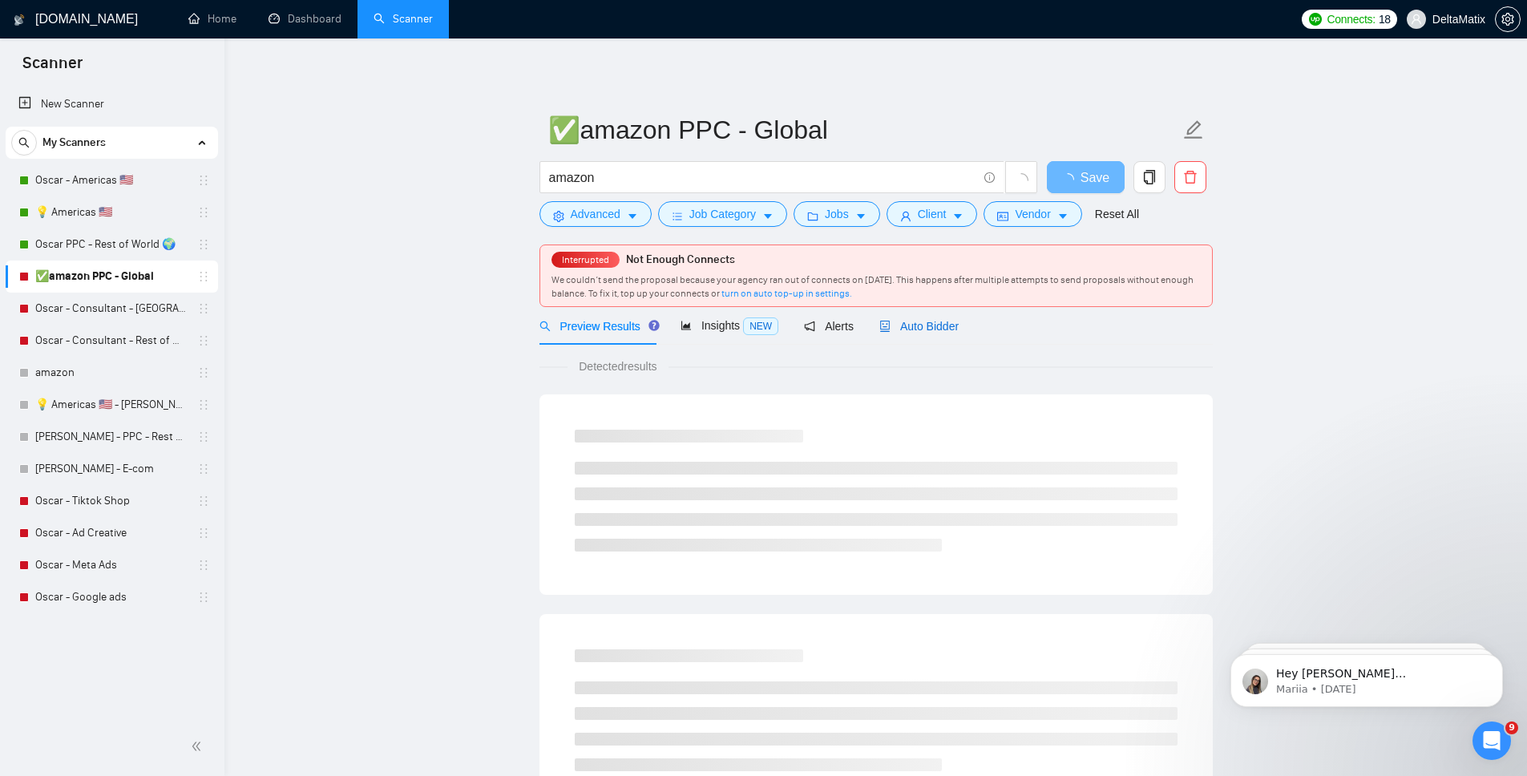
click at [948, 330] on span "Auto Bidder" at bounding box center [918, 326] width 79 height 13
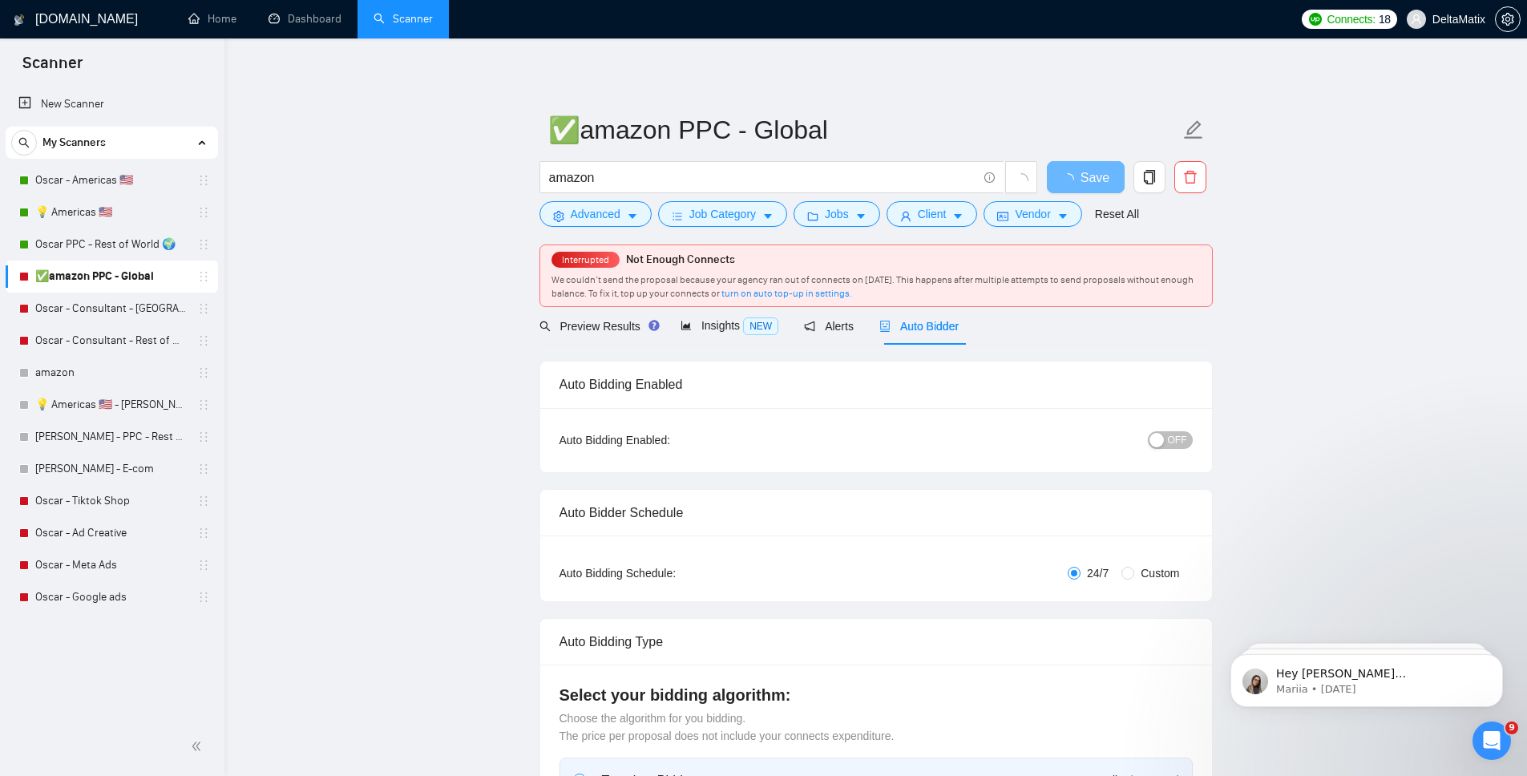
click at [1168, 443] on span "OFF" at bounding box center [1177, 440] width 19 height 18
click at [1092, 173] on span "Save" at bounding box center [1085, 178] width 29 height 20
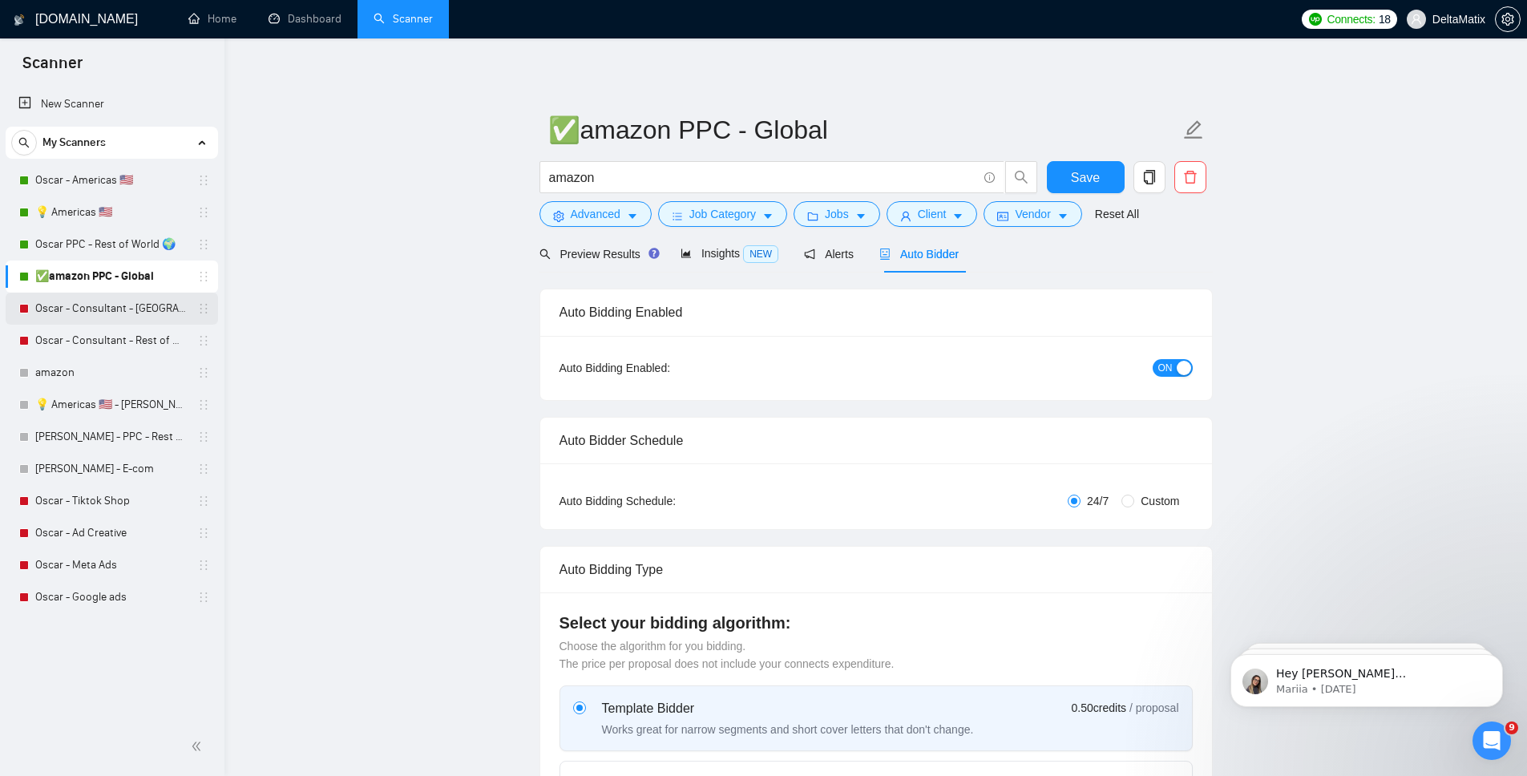
click at [82, 298] on link "Oscar - Consultant - [GEOGRAPHIC_DATA]" at bounding box center [111, 309] width 152 height 32
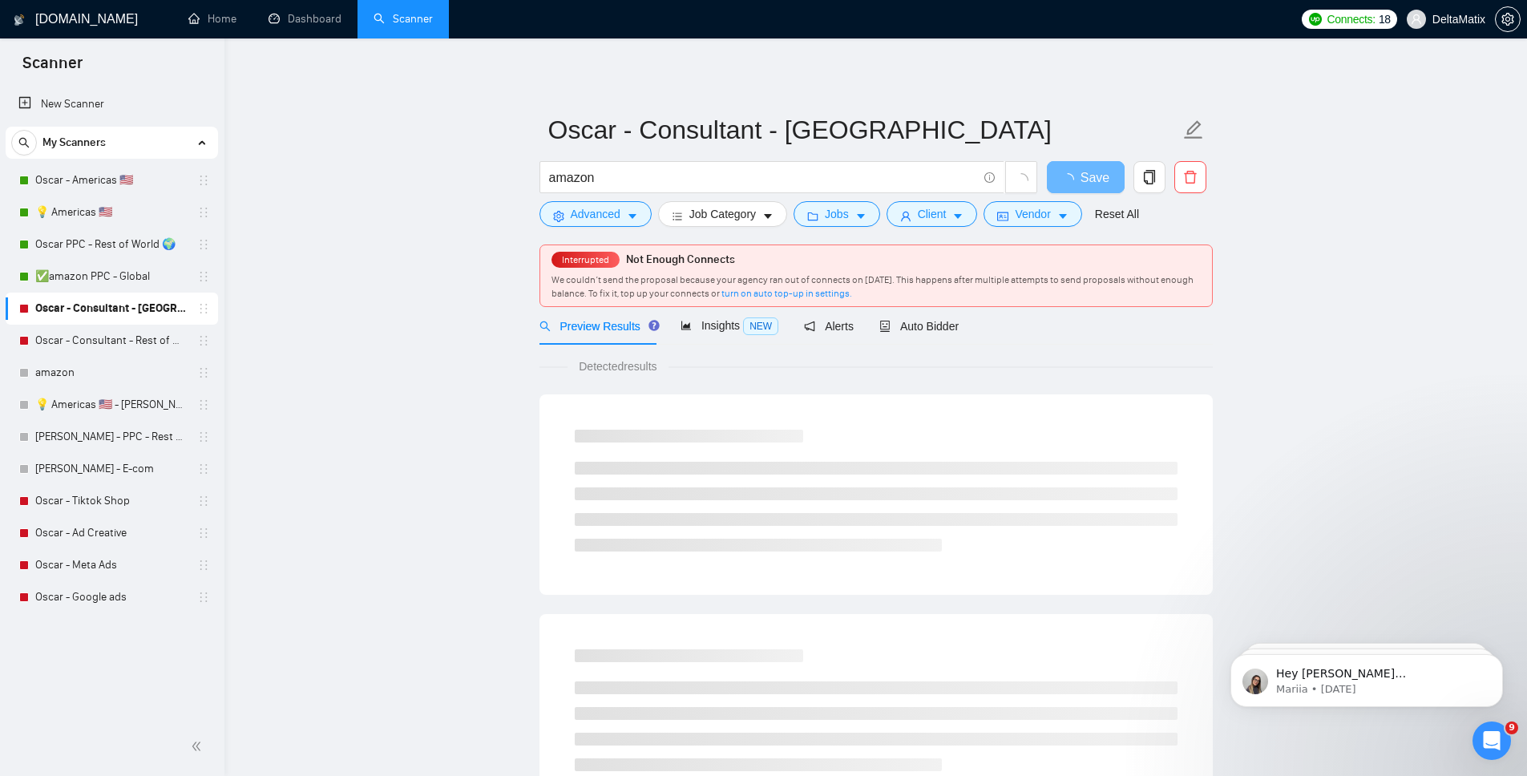
click at [966, 322] on div "Preview Results Insights NEW Alerts Auto Bidder" at bounding box center [876, 326] width 673 height 38
click at [948, 324] on span "Auto Bidder" at bounding box center [918, 326] width 79 height 13
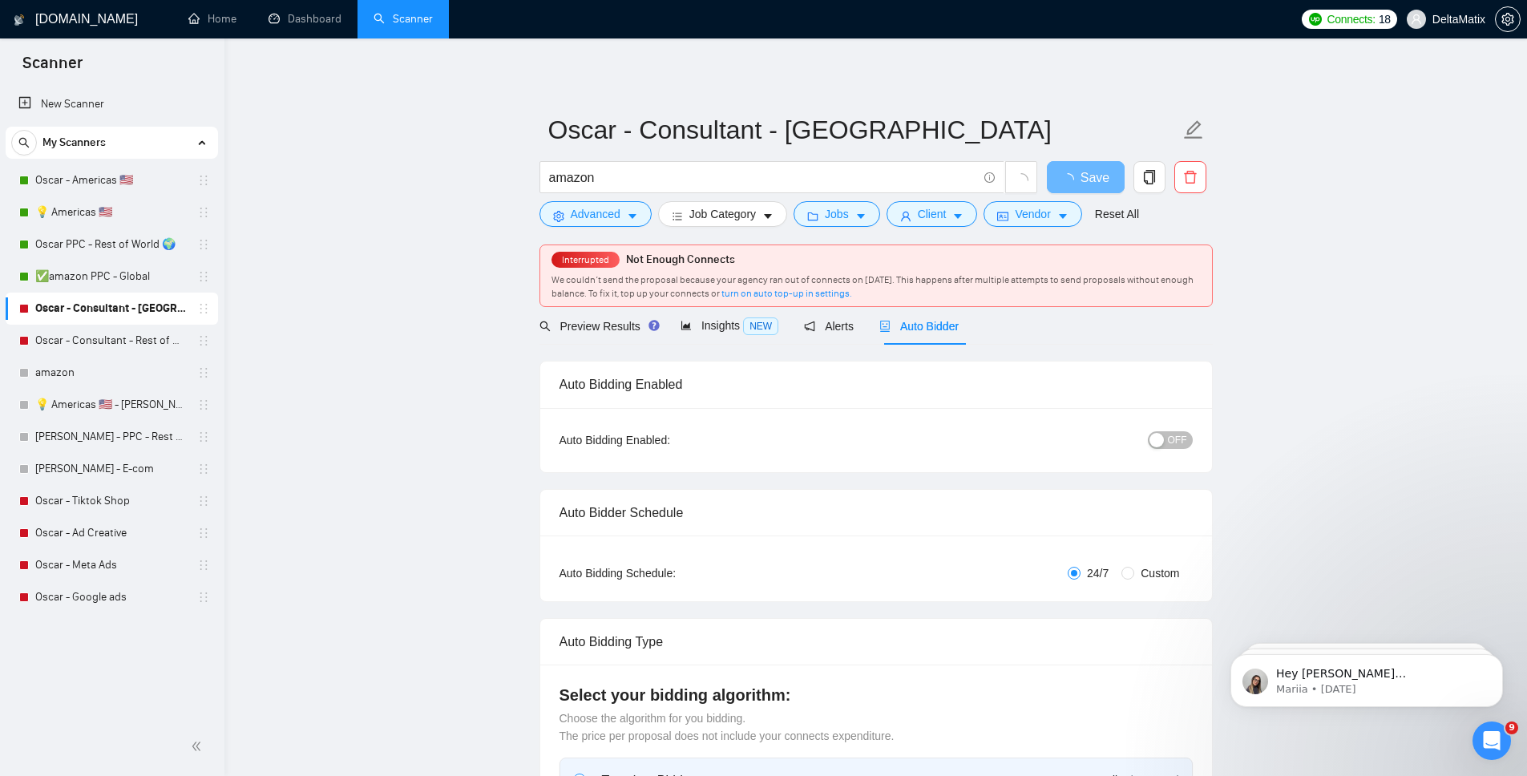
checkbox input "true"
click at [1164, 435] on div "button" at bounding box center [1157, 440] width 14 height 14
click at [1084, 176] on span "Save" at bounding box center [1085, 178] width 29 height 20
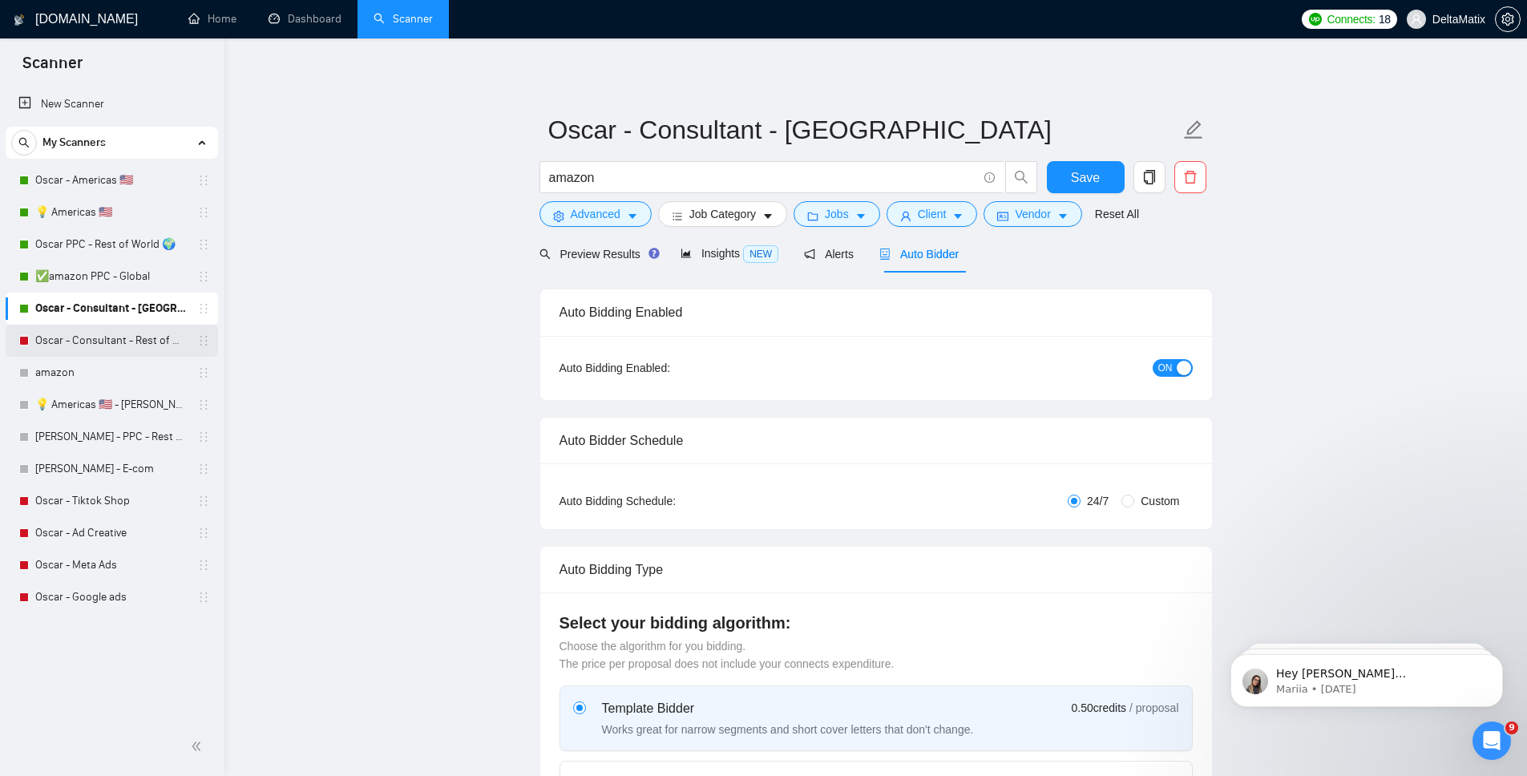
click at [87, 346] on link "Oscar - Consultant - Rest of World" at bounding box center [111, 341] width 152 height 32
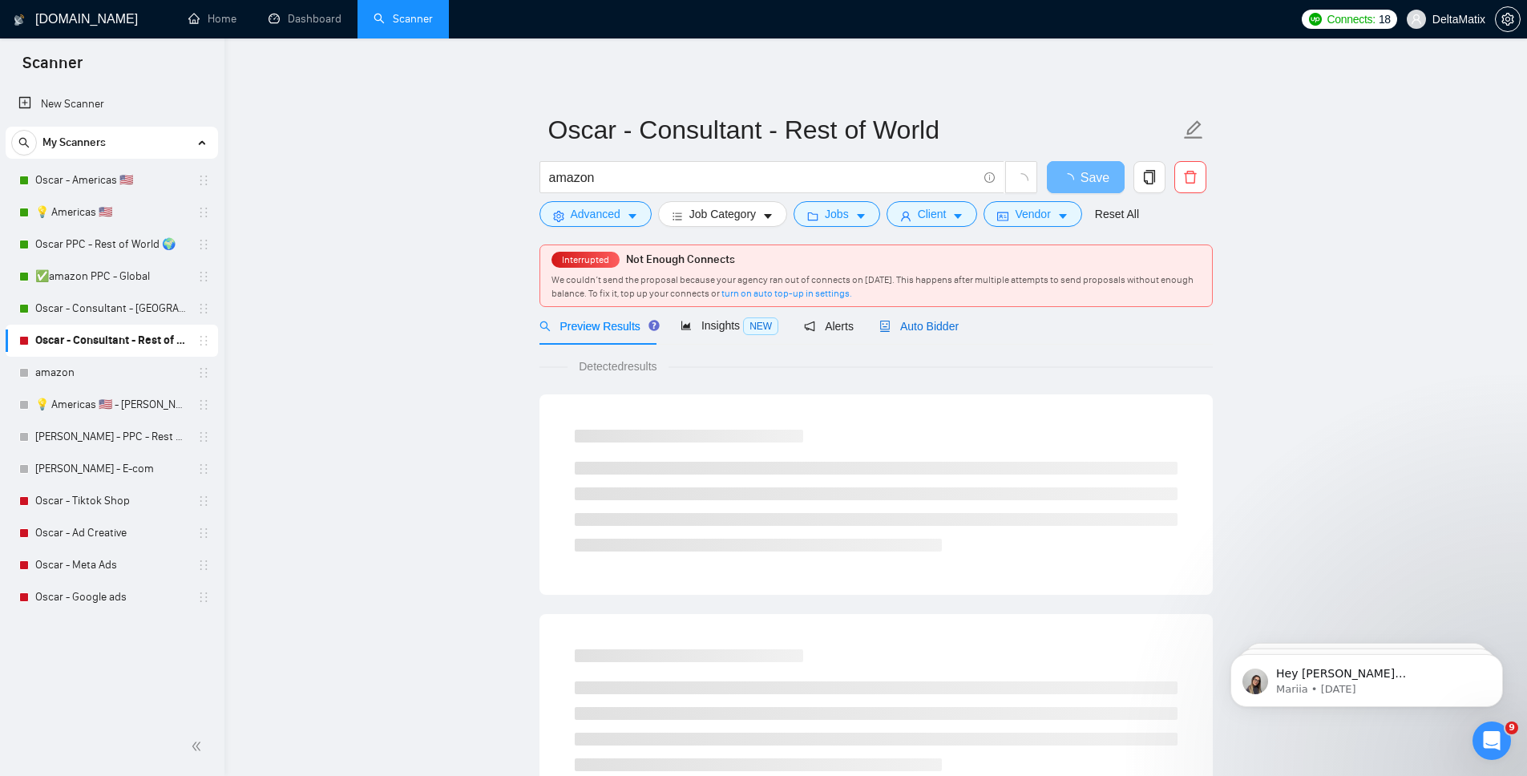
click at [938, 328] on span "Auto Bidder" at bounding box center [918, 326] width 79 height 13
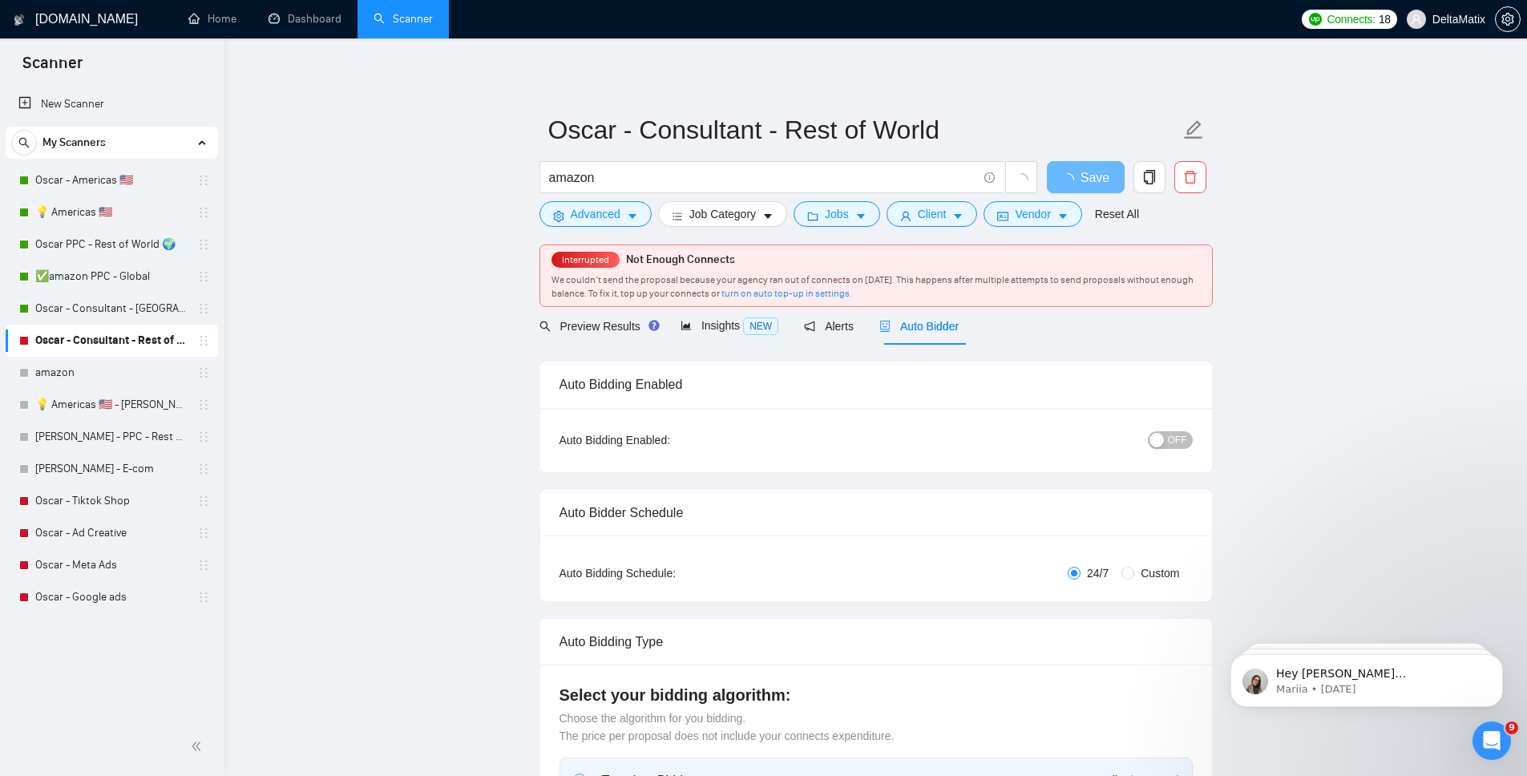
click at [1182, 440] on span "OFF" at bounding box center [1177, 440] width 19 height 18
click at [1108, 178] on button "Save" at bounding box center [1086, 177] width 78 height 32
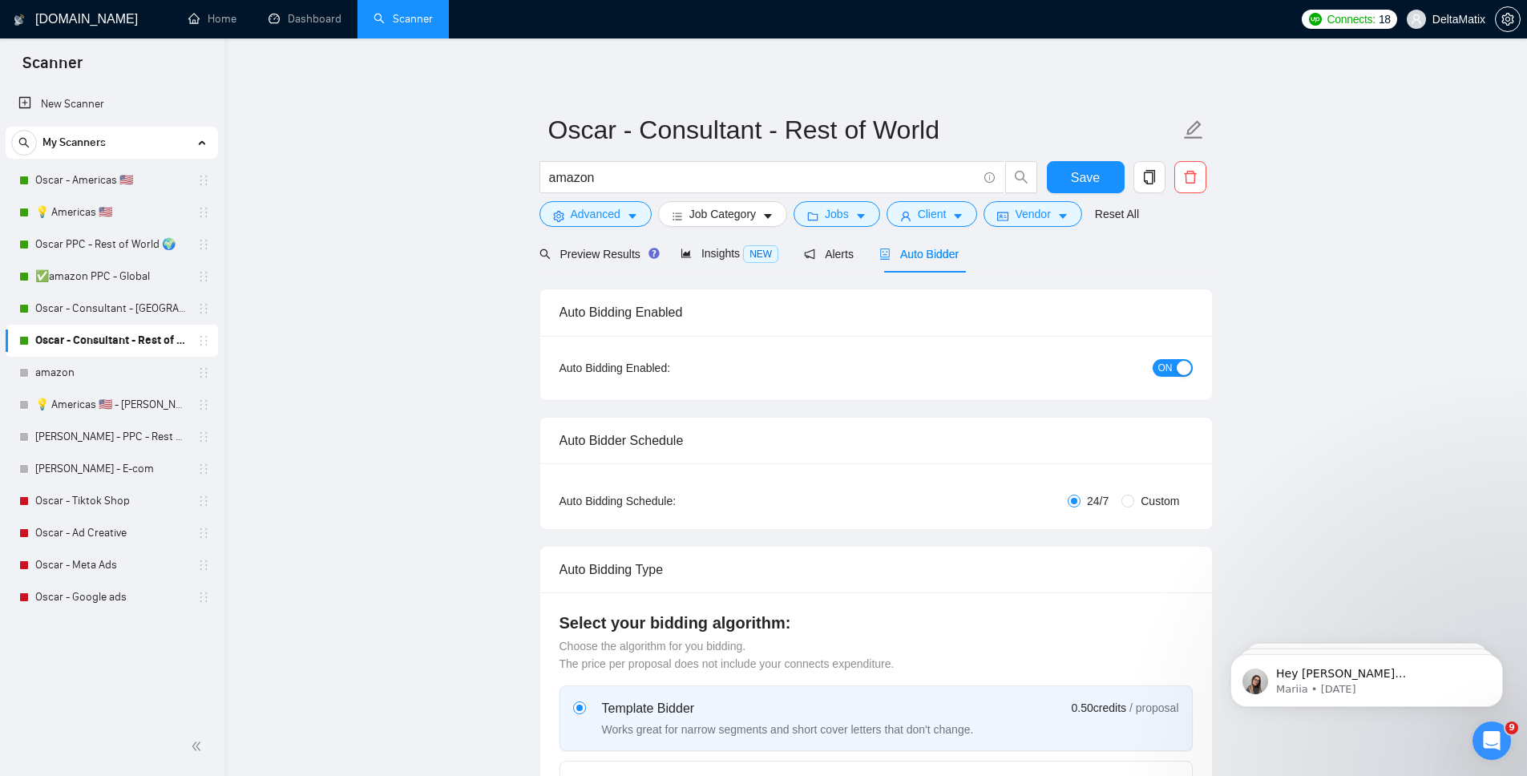
click at [103, 503] on link "Oscar - Tiktok Shop" at bounding box center [111, 501] width 152 height 32
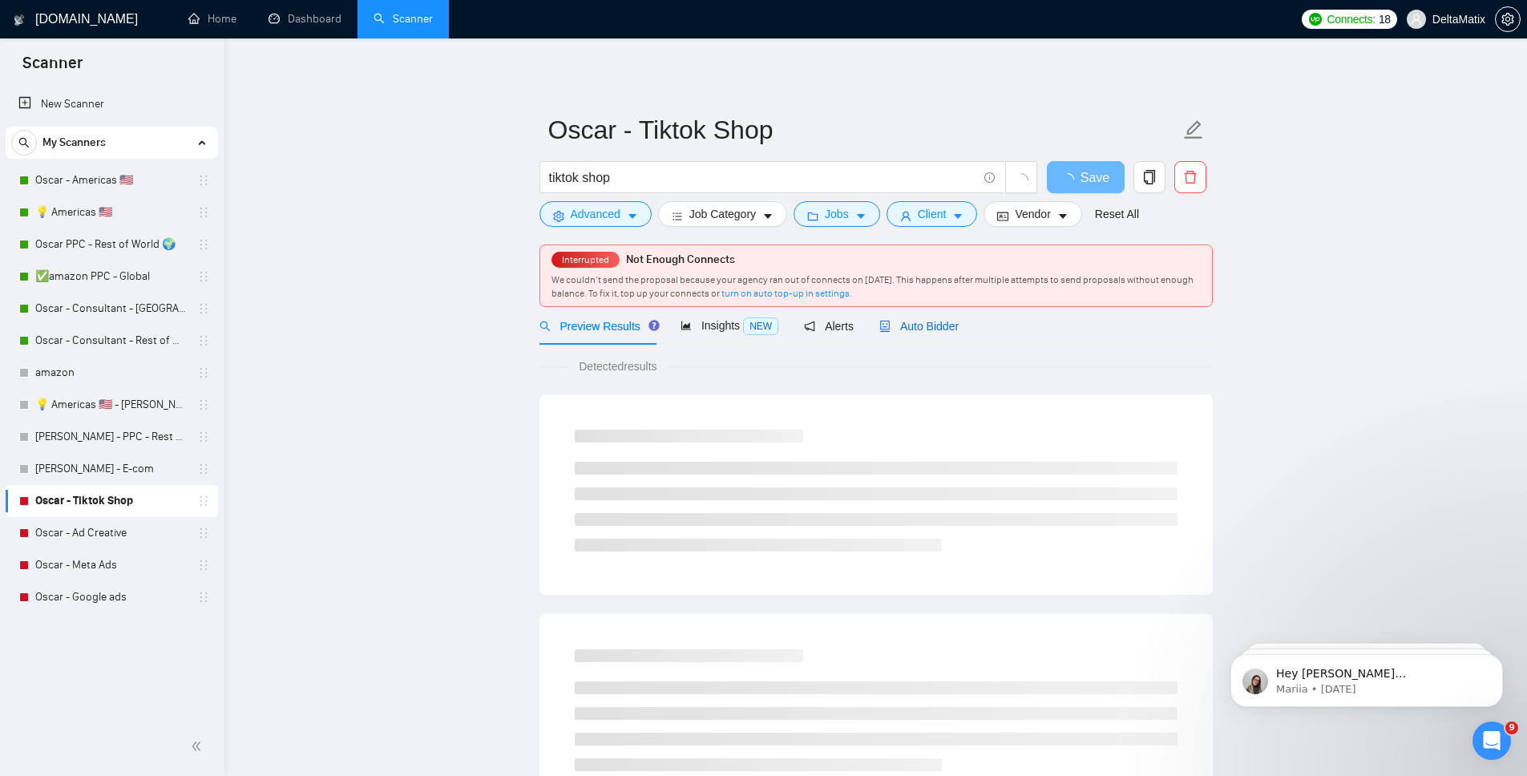
click at [940, 322] on span "Auto Bidder" at bounding box center [918, 326] width 79 height 13
